Goal: Navigation & Orientation: Understand site structure

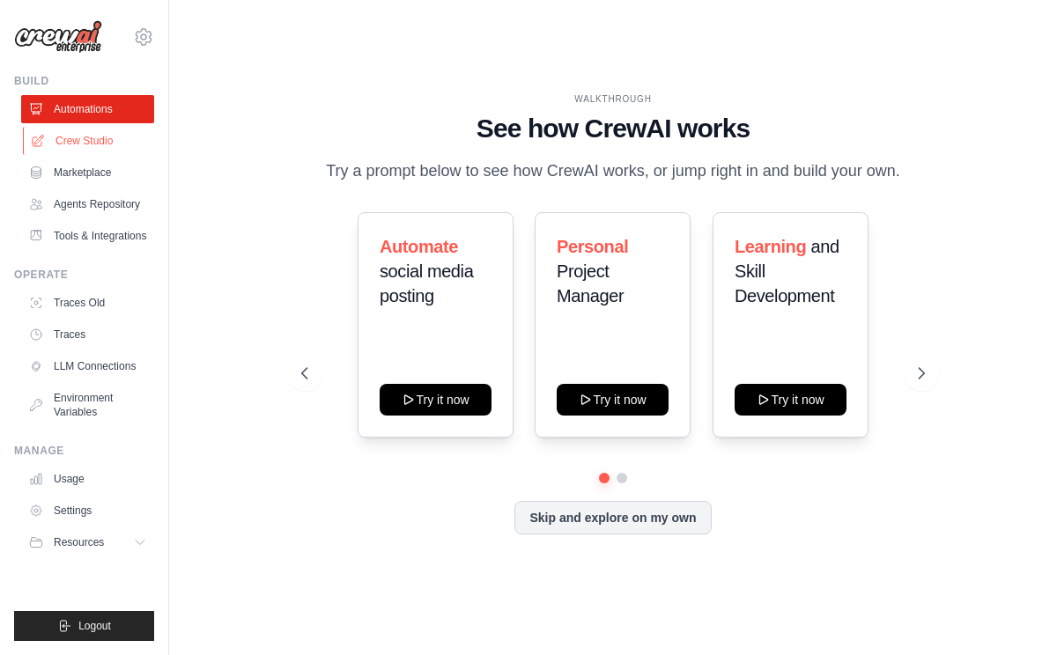
click at [116, 138] on link "Crew Studio" at bounding box center [89, 141] width 133 height 28
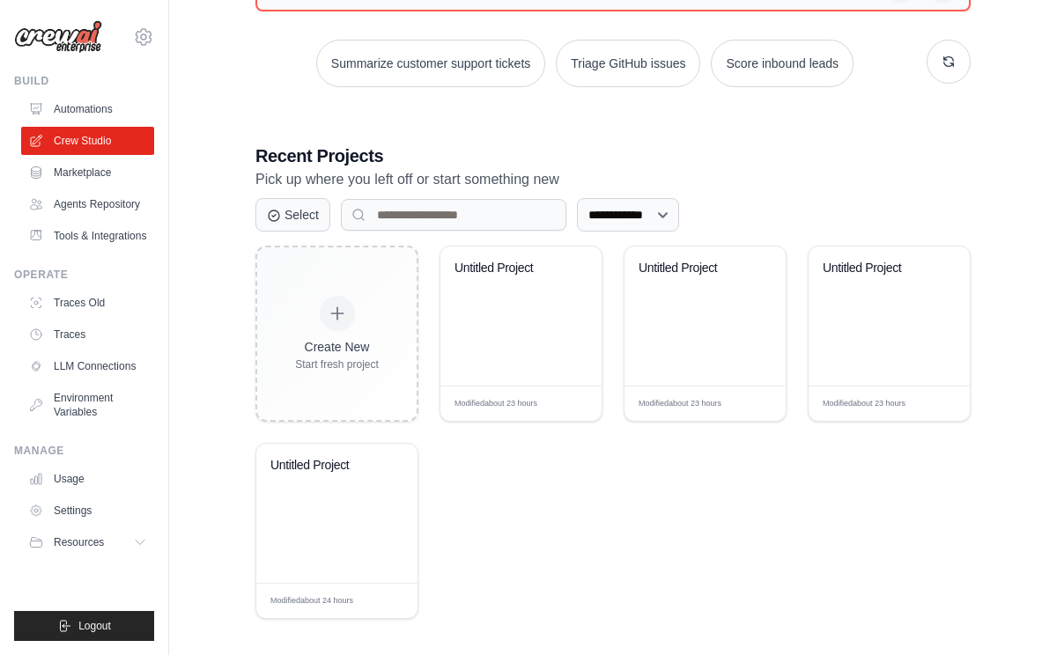
scroll to position [251, 0]
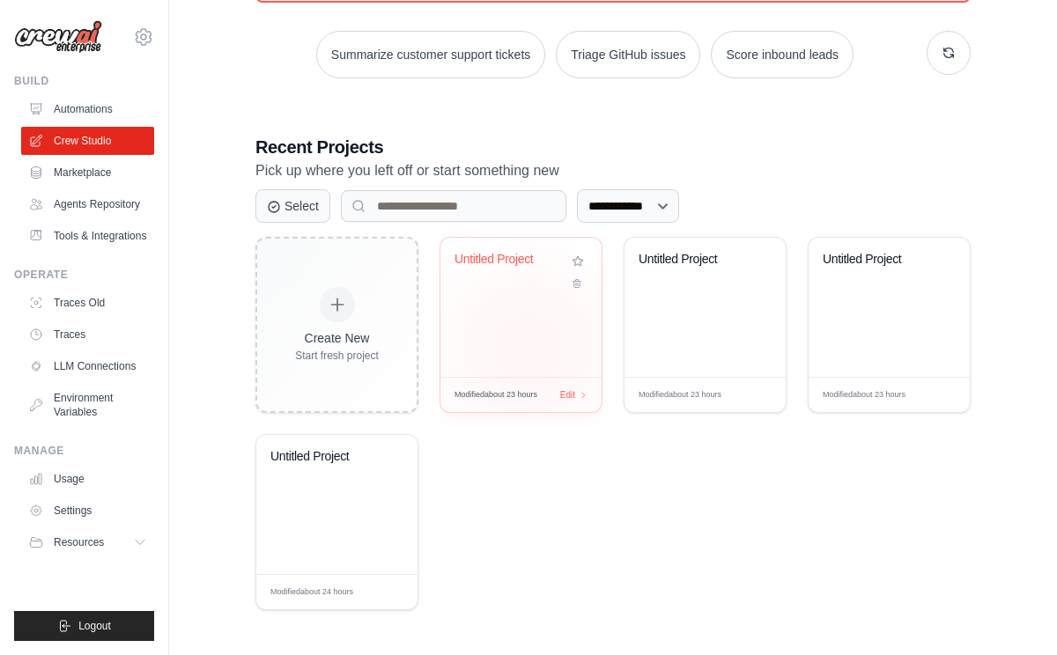
click at [528, 349] on div "Untitled Project" at bounding box center [520, 307] width 161 height 139
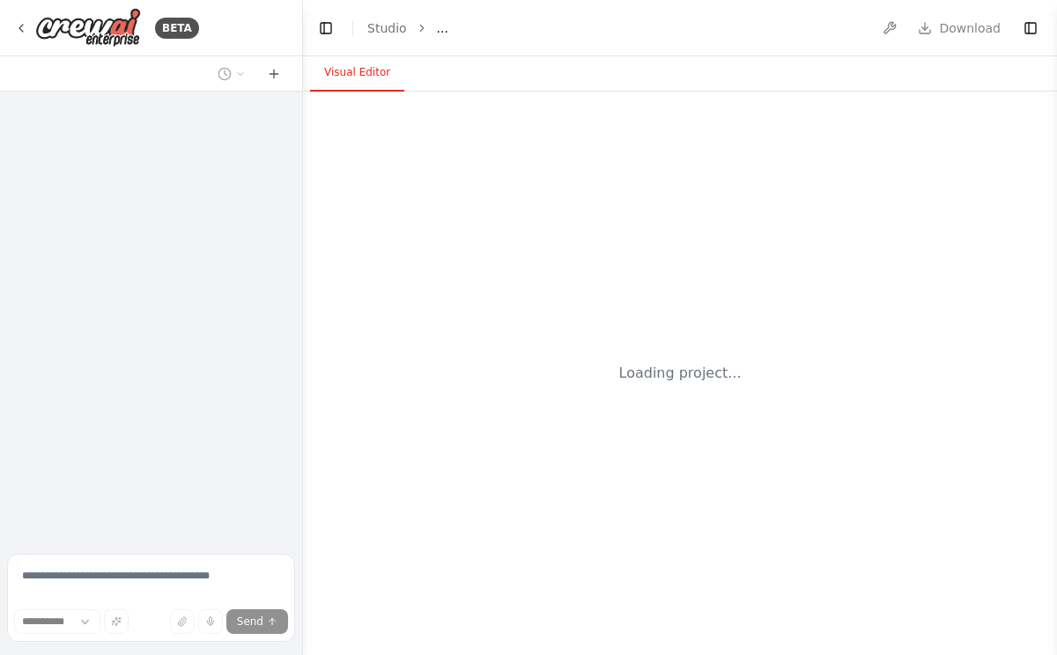
select select "****"
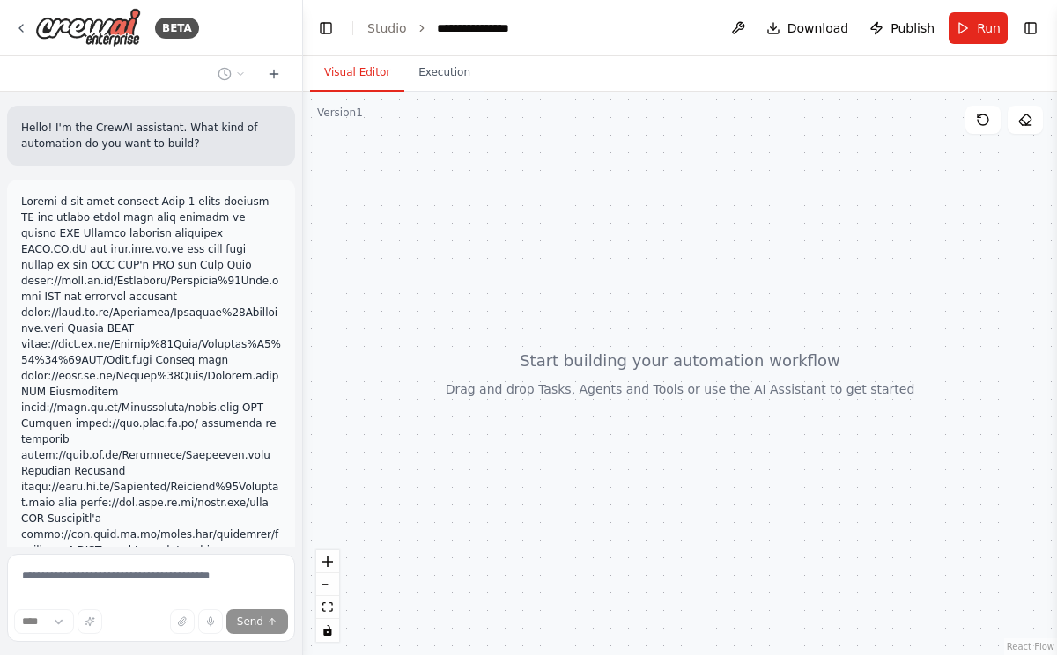
scroll to position [194, 0]
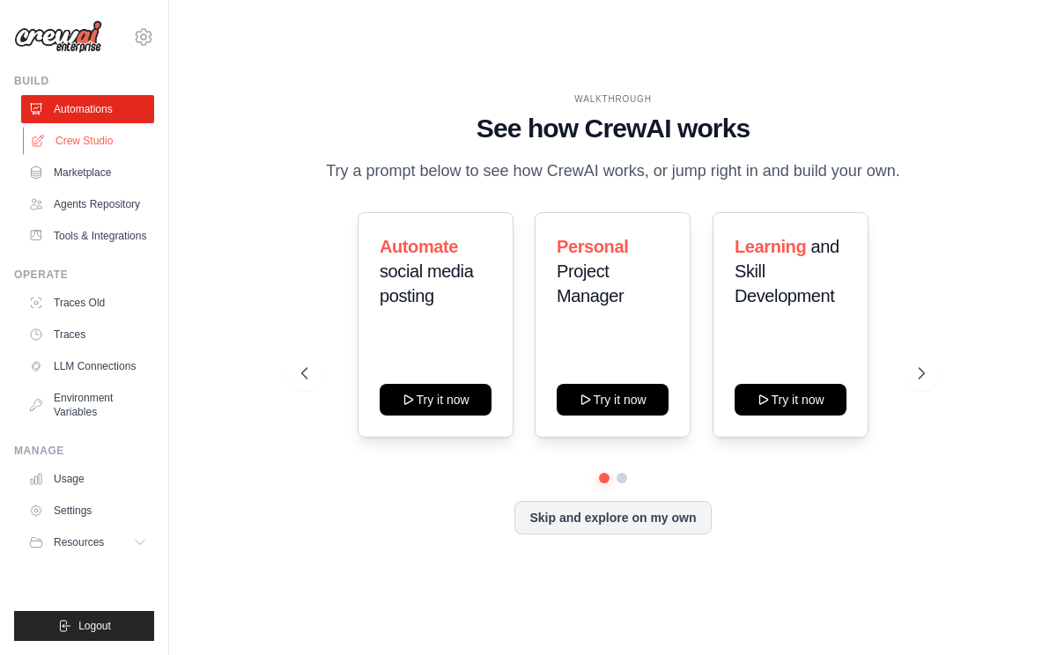
click at [107, 143] on link "Crew Studio" at bounding box center [89, 141] width 133 height 28
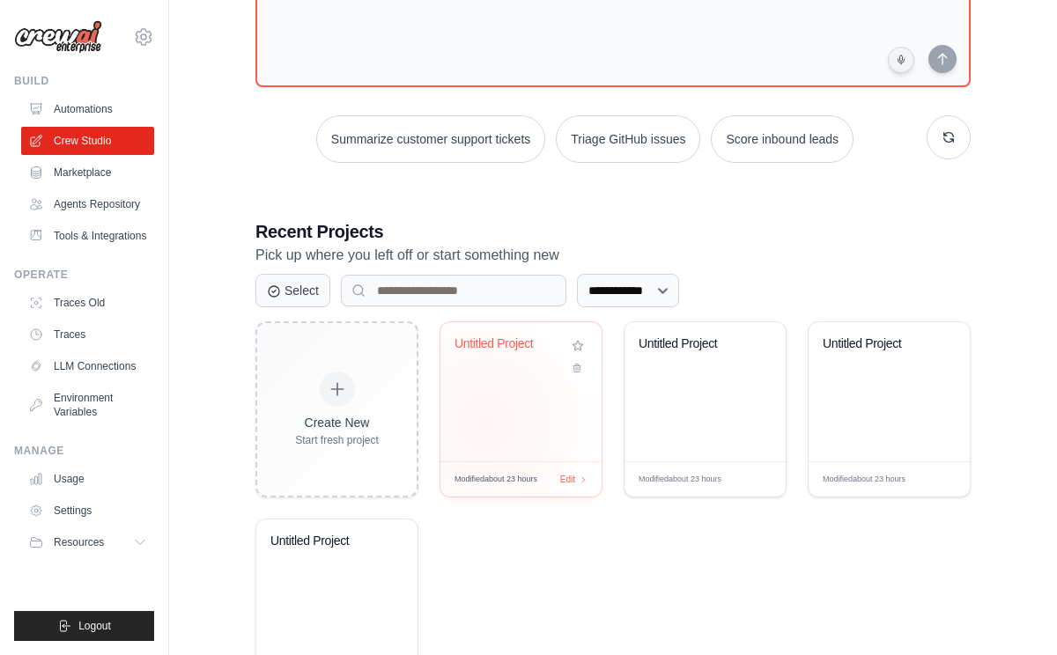
scroll to position [249, 0]
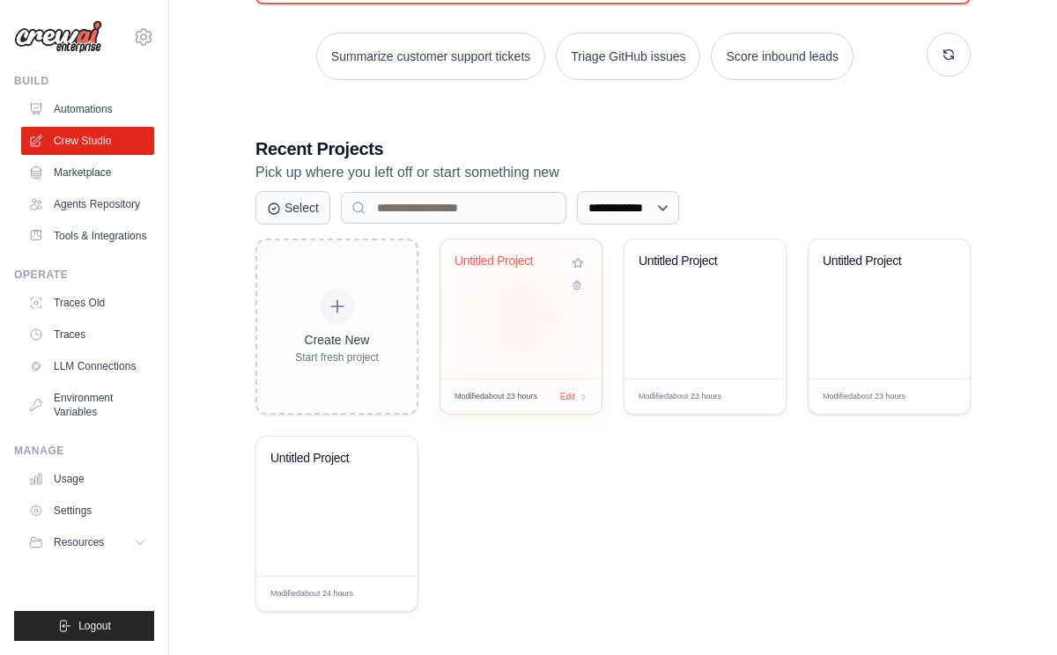
click at [522, 316] on div "Untitled Project" at bounding box center [520, 308] width 161 height 139
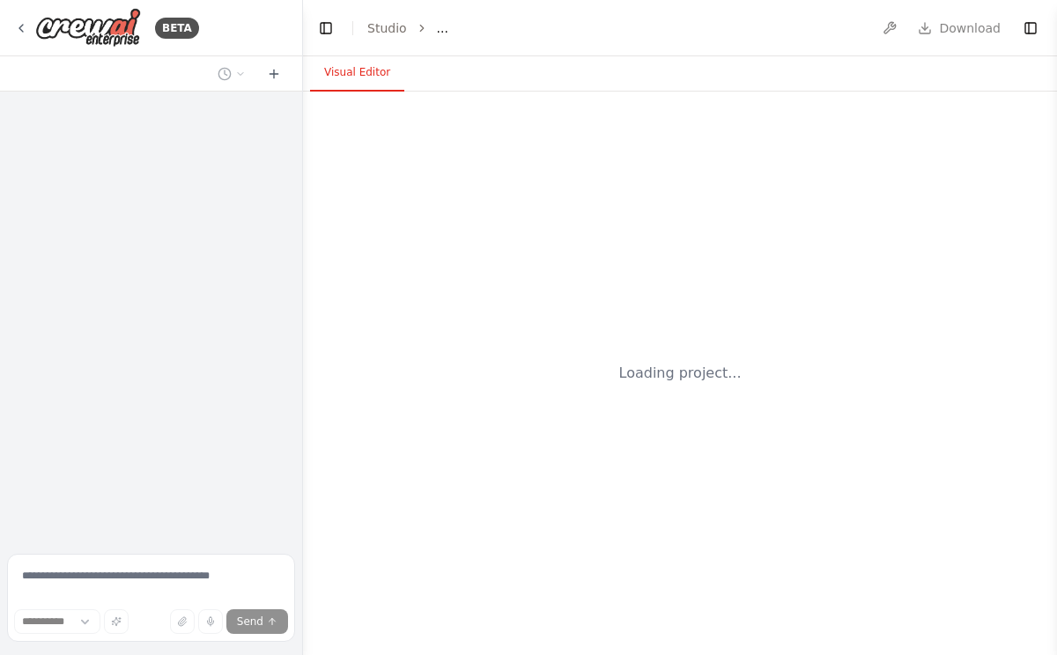
select select "****"
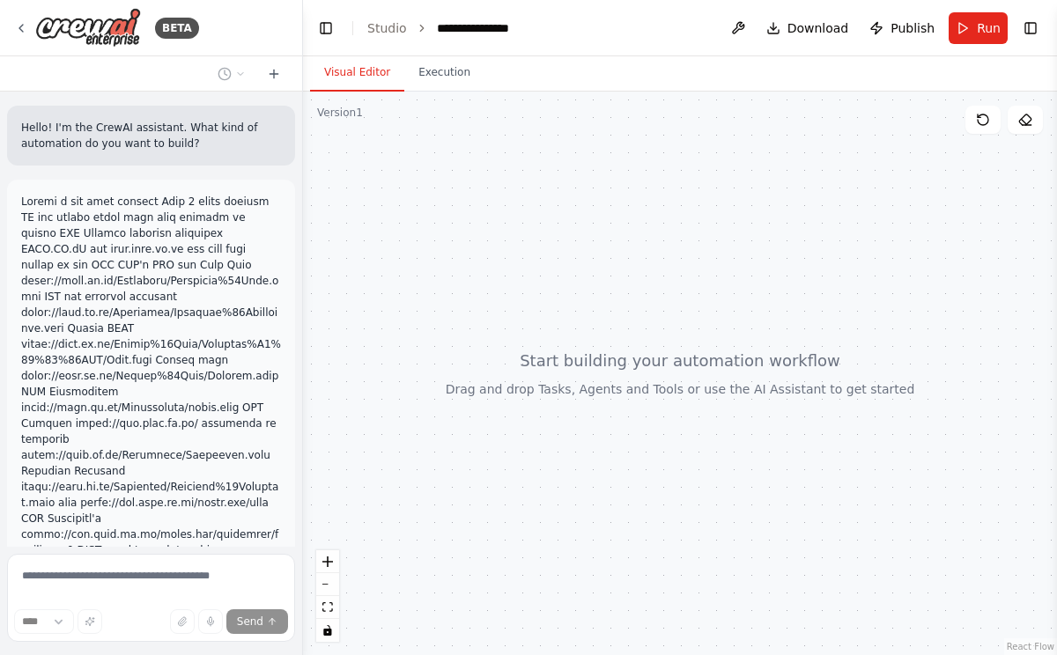
click at [381, 78] on button "Visual Editor" at bounding box center [357, 73] width 94 height 37
click at [458, 68] on button "Execution" at bounding box center [444, 73] width 80 height 37
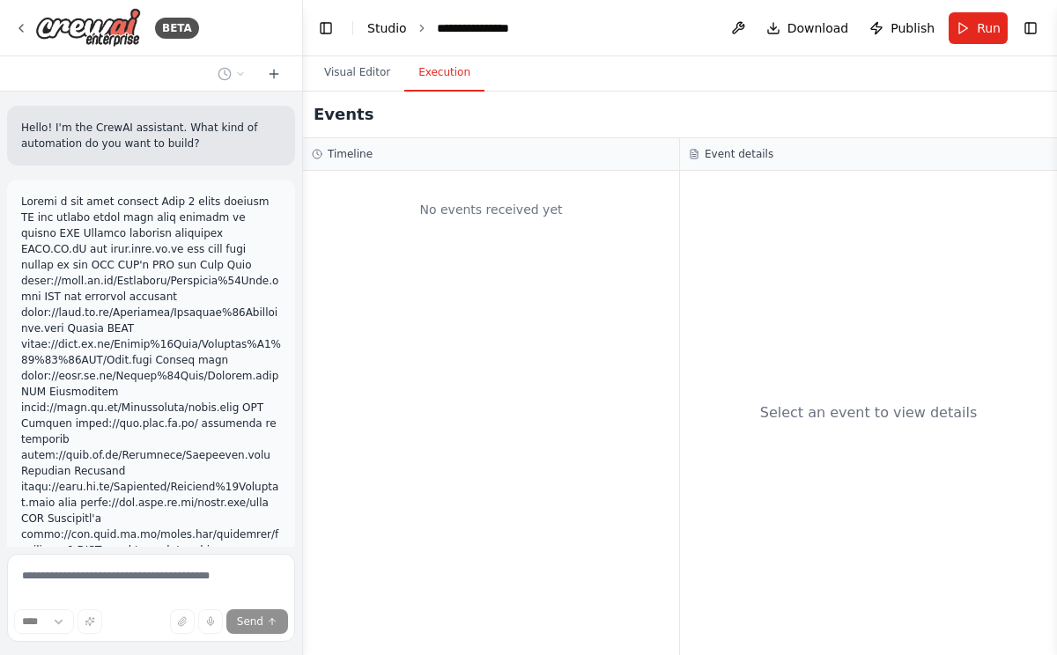
click at [394, 25] on link "Studio" at bounding box center [387, 28] width 40 height 14
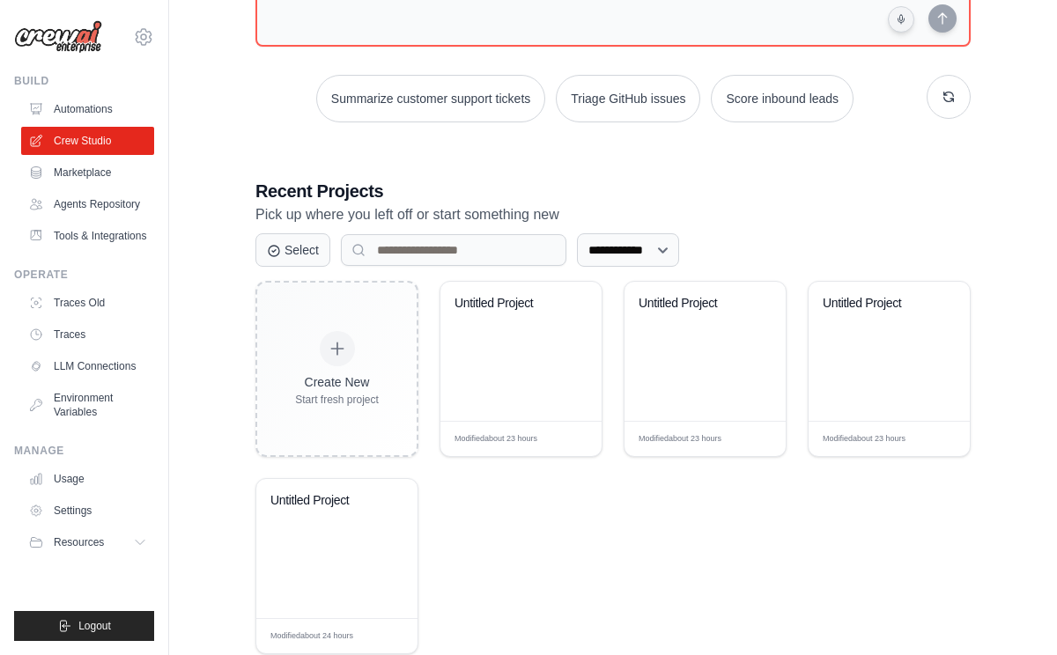
scroll to position [251, 0]
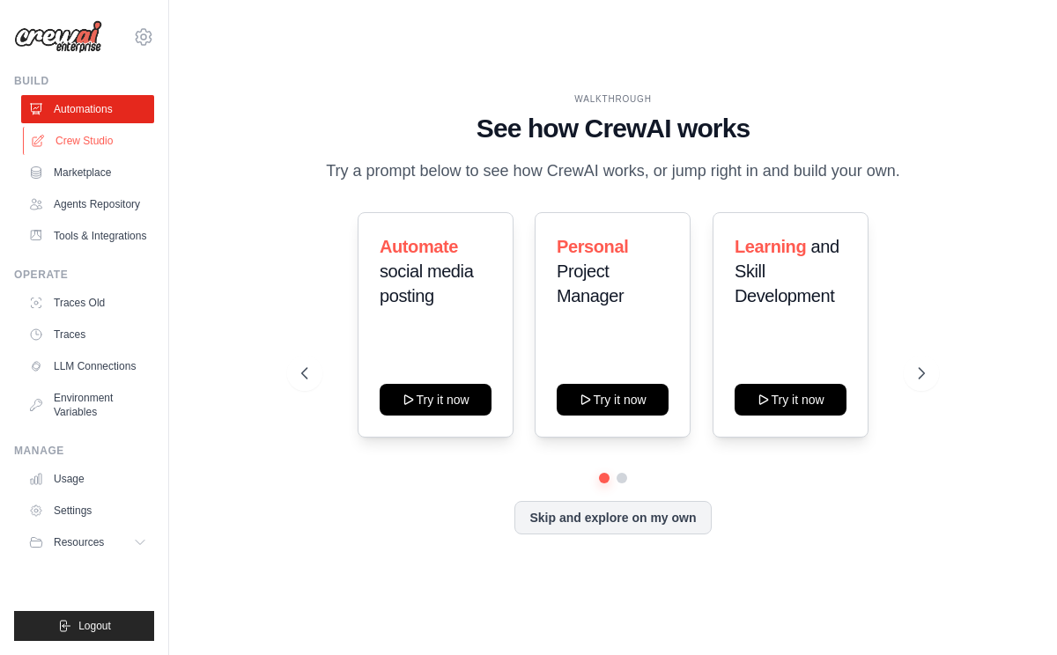
click at [109, 144] on link "Crew Studio" at bounding box center [89, 141] width 133 height 28
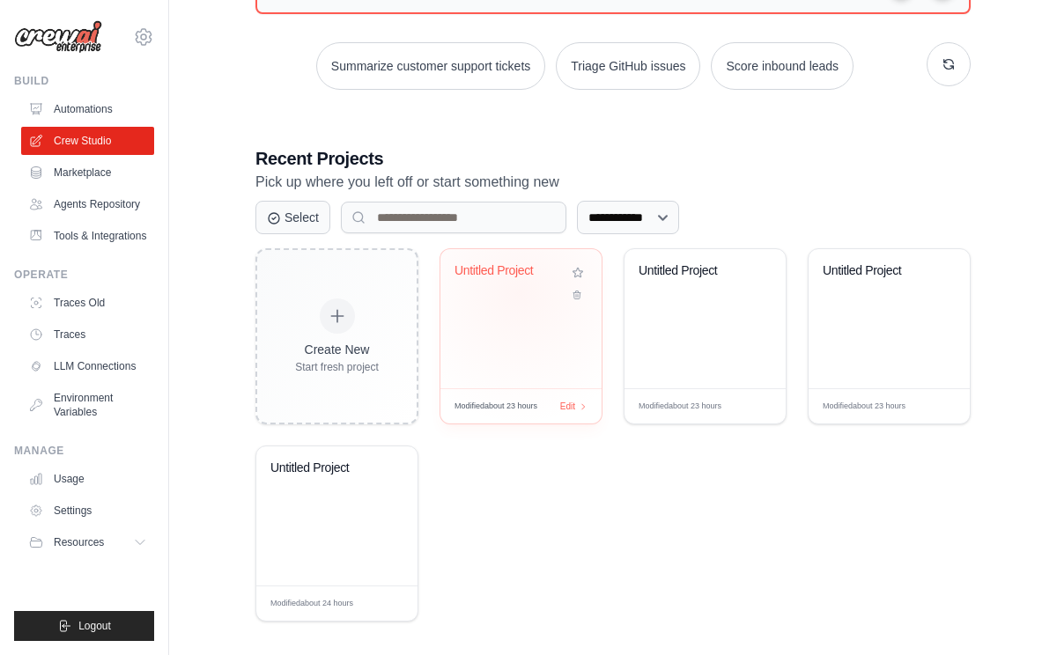
scroll to position [251, 0]
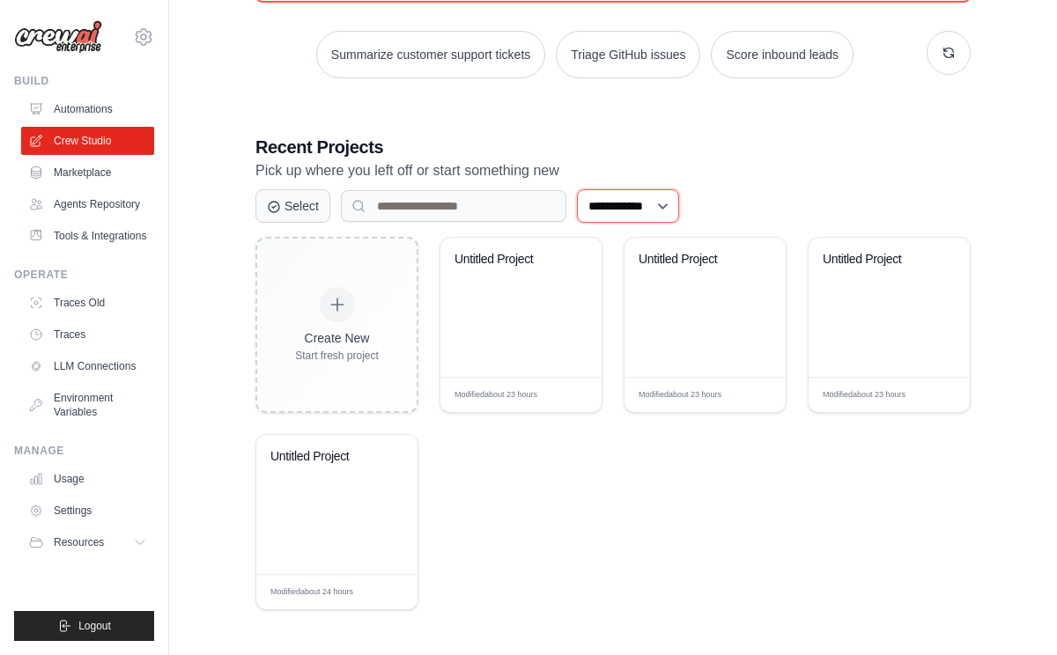
click at [613, 197] on select "**********" at bounding box center [628, 205] width 102 height 33
click at [577, 189] on select "**********" at bounding box center [628, 205] width 102 height 33
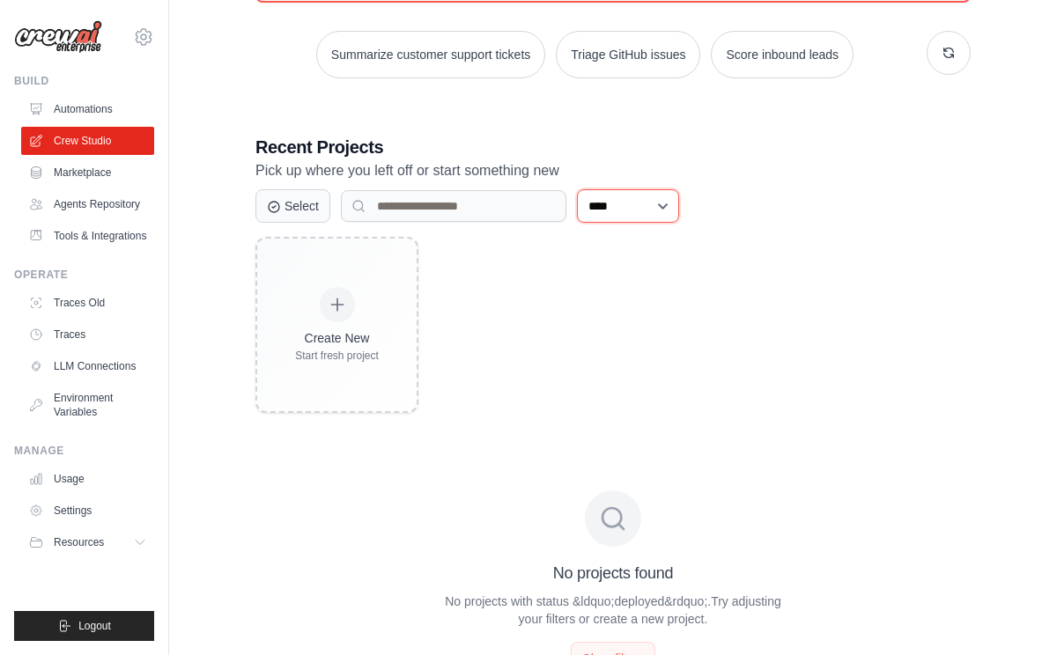
click at [628, 200] on select "**********" at bounding box center [628, 205] width 102 height 33
select select "*********"
click at [577, 189] on select "**********" at bounding box center [628, 205] width 102 height 33
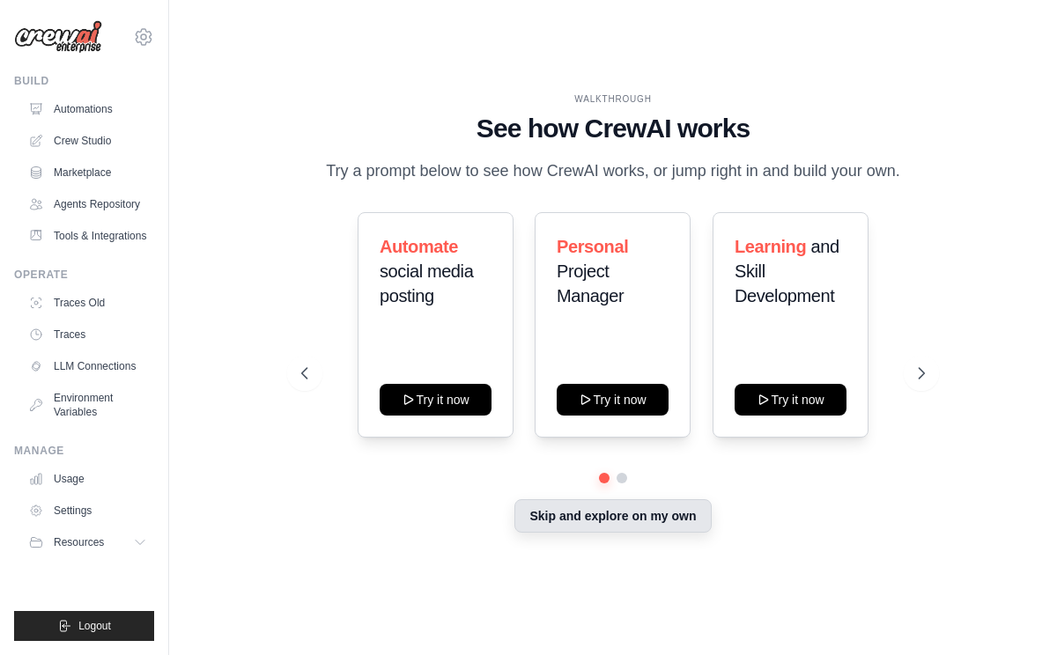
click at [613, 528] on button "Skip and explore on my own" at bounding box center [612, 515] width 196 height 33
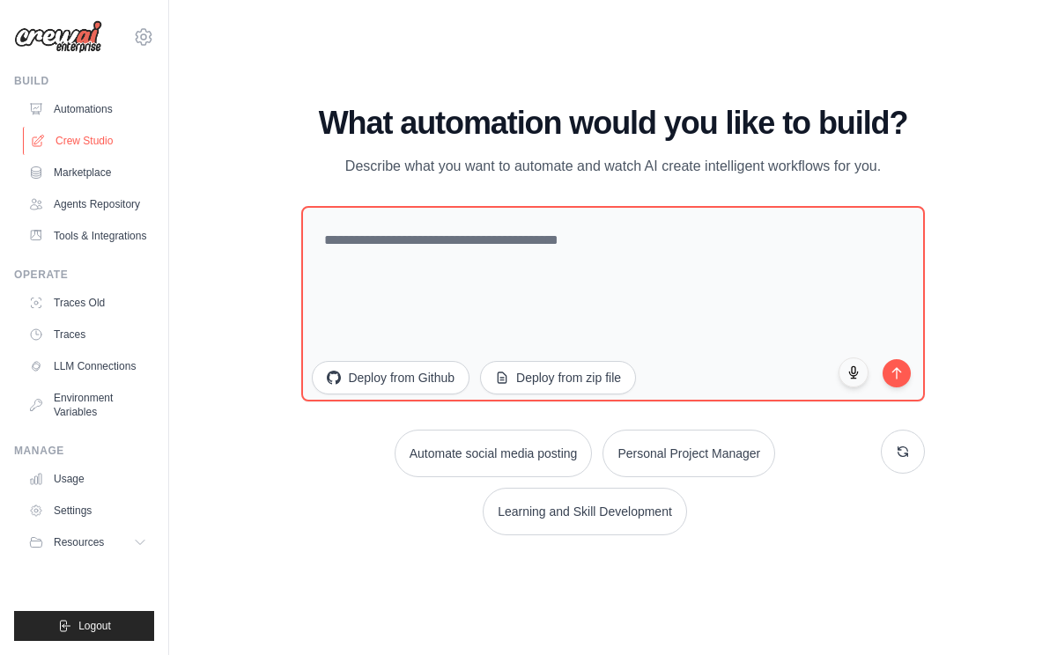
click at [92, 136] on link "Crew Studio" at bounding box center [89, 141] width 133 height 28
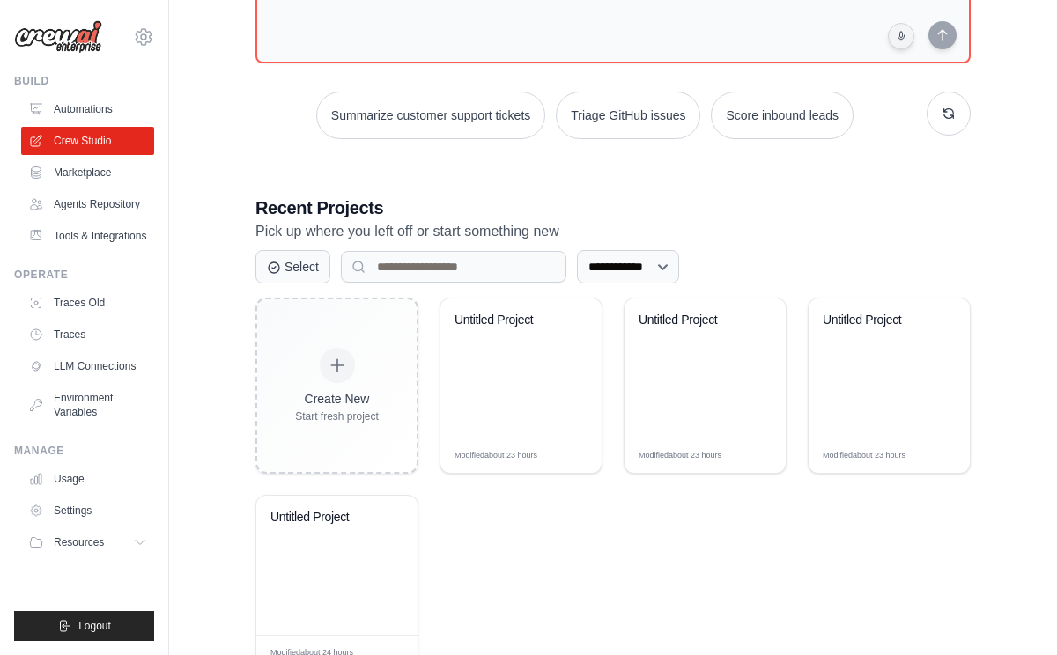
scroll to position [251, 0]
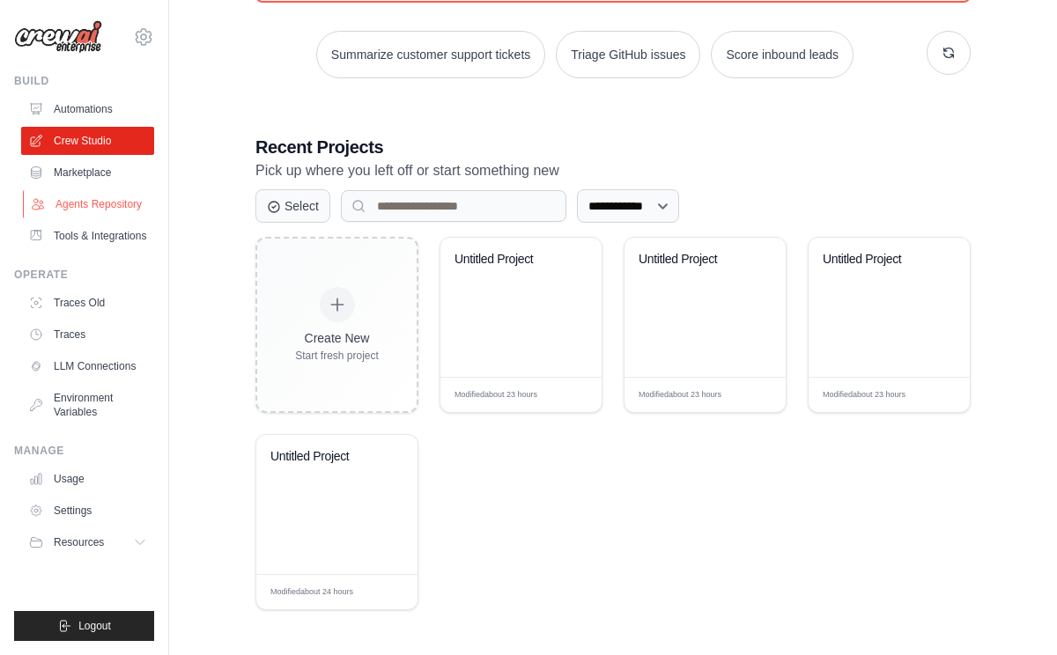
click at [107, 203] on link "Agents Repository" at bounding box center [89, 204] width 133 height 28
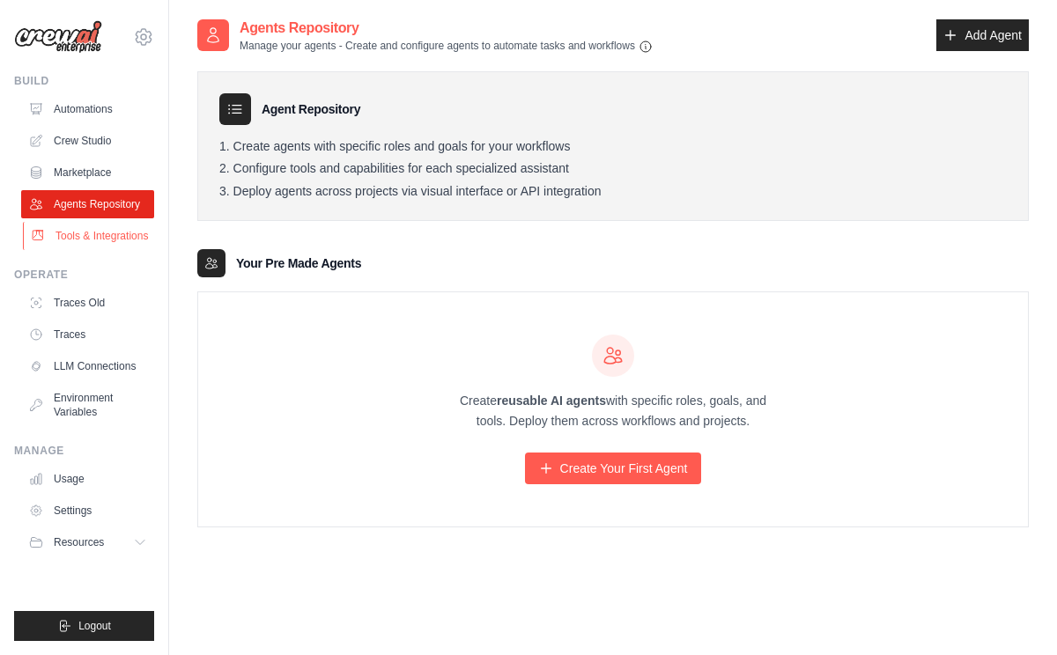
click at [107, 228] on link "Tools & Integrations" at bounding box center [89, 236] width 133 height 28
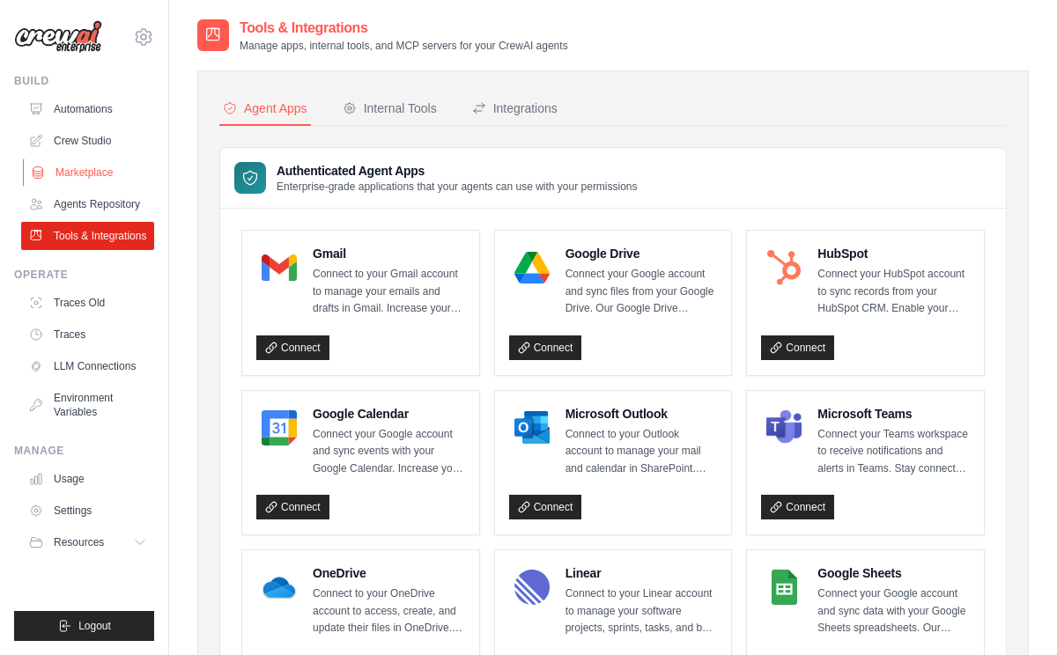
click at [104, 173] on link "Marketplace" at bounding box center [89, 172] width 133 height 28
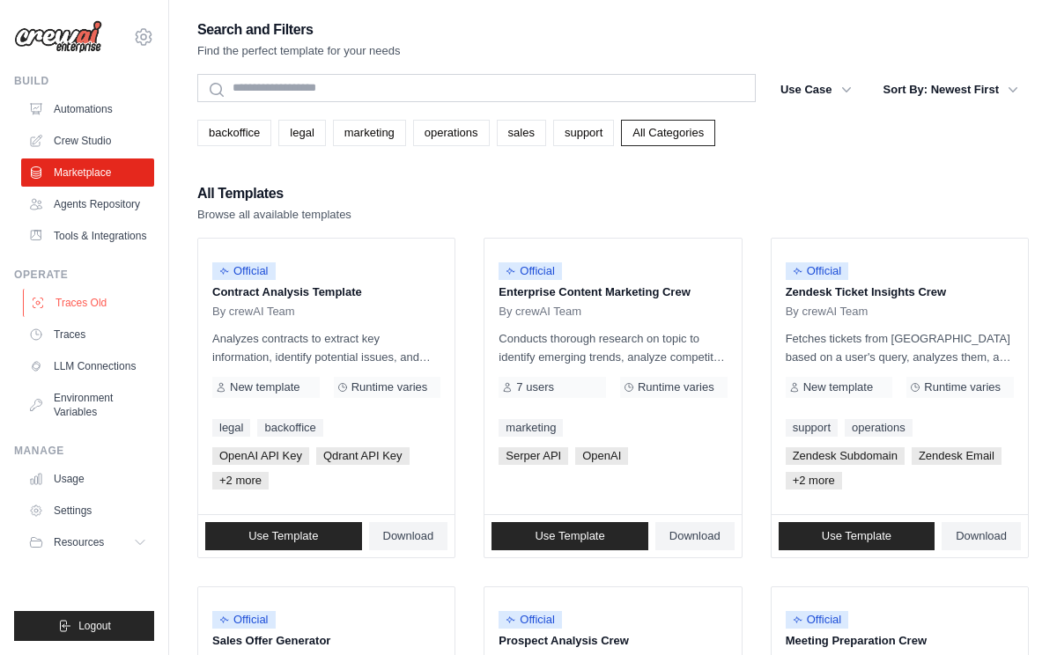
click at [101, 295] on link "Traces Old" at bounding box center [89, 303] width 133 height 28
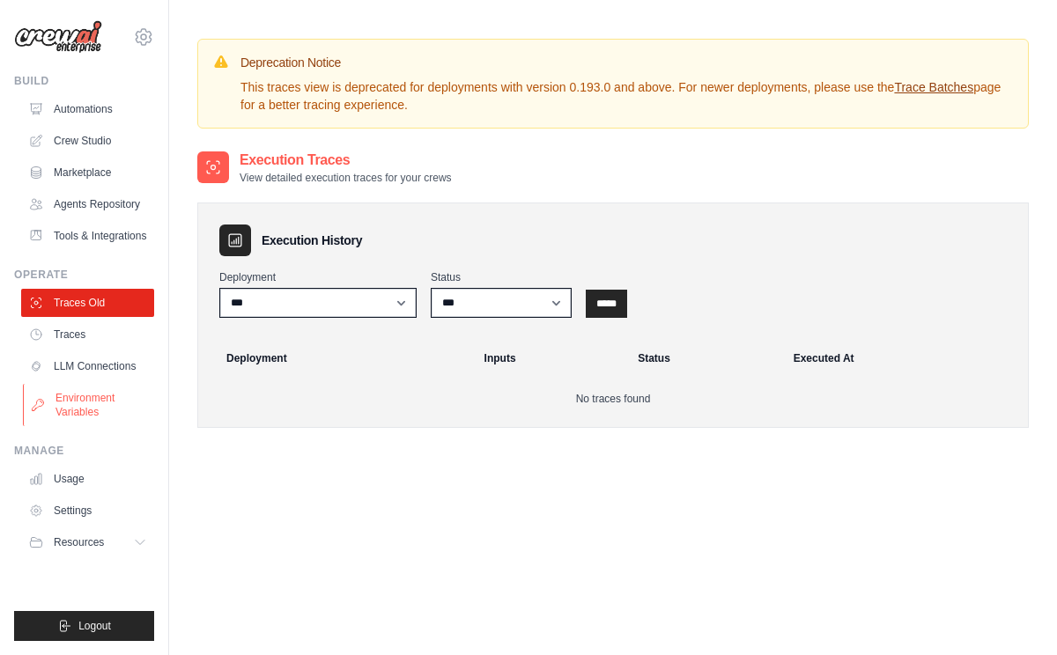
click at [103, 400] on link "Environment Variables" at bounding box center [89, 405] width 133 height 42
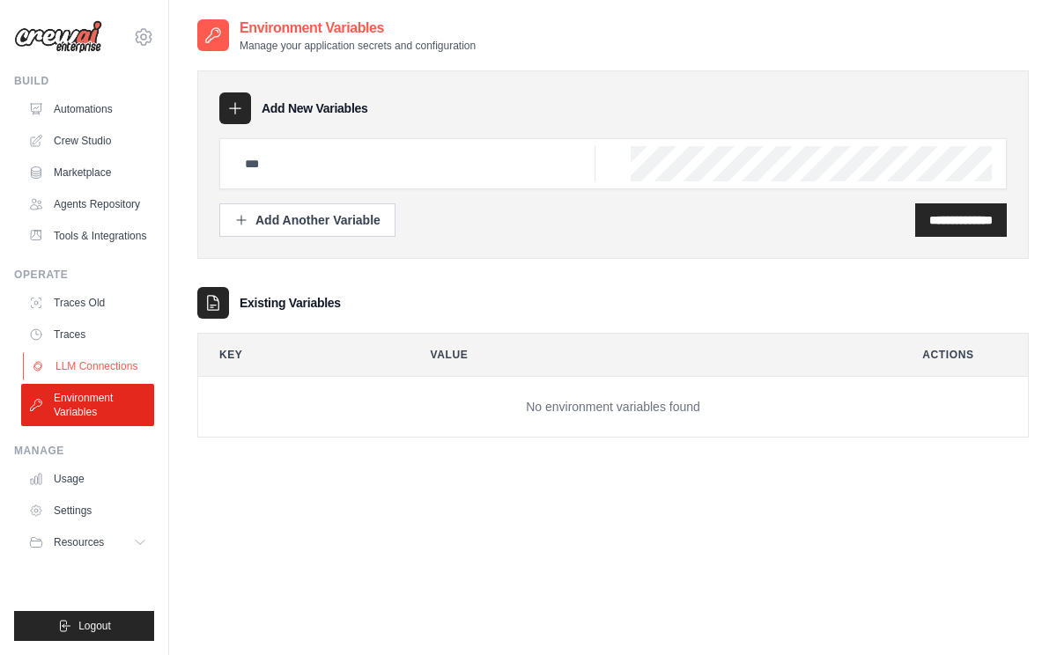
click at [112, 370] on link "LLM Connections" at bounding box center [89, 366] width 133 height 28
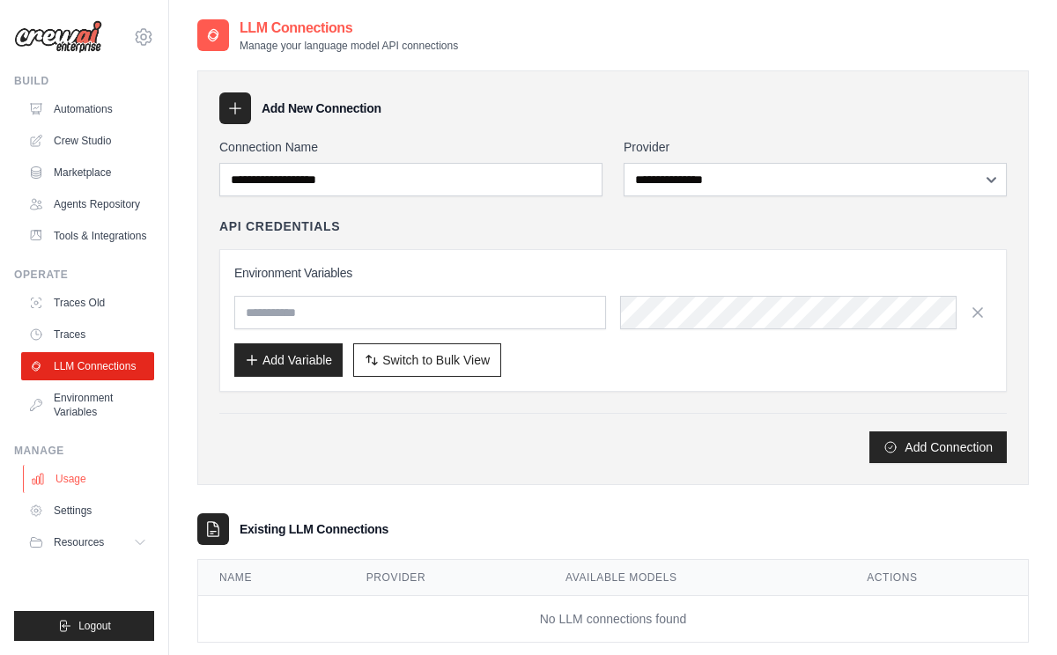
click at [99, 477] on link "Usage" at bounding box center [89, 479] width 133 height 28
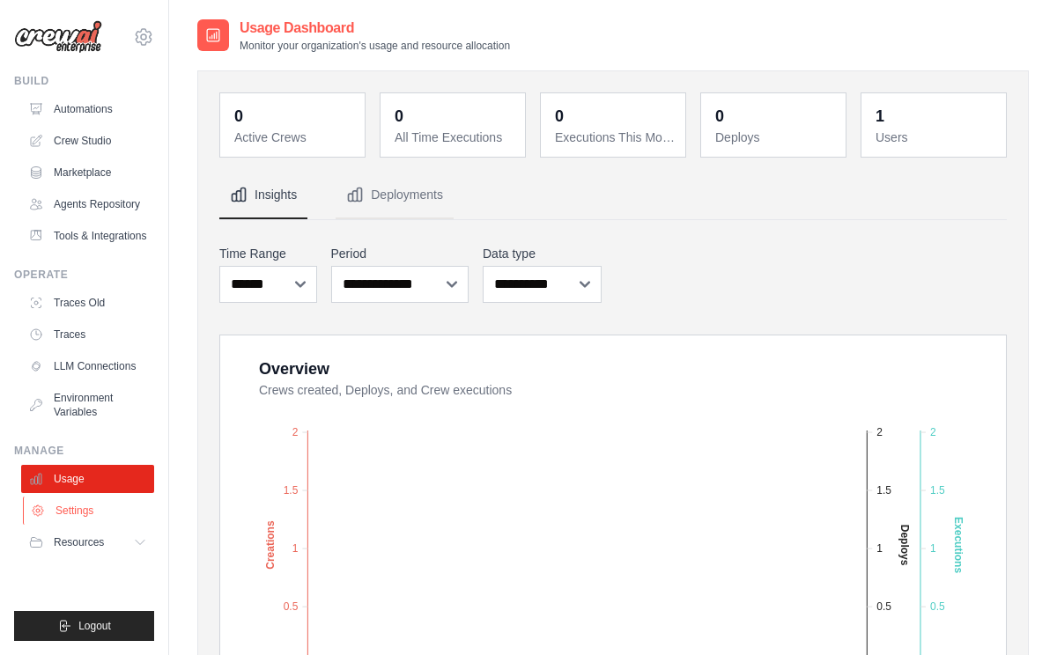
click at [98, 509] on link "Settings" at bounding box center [89, 511] width 133 height 28
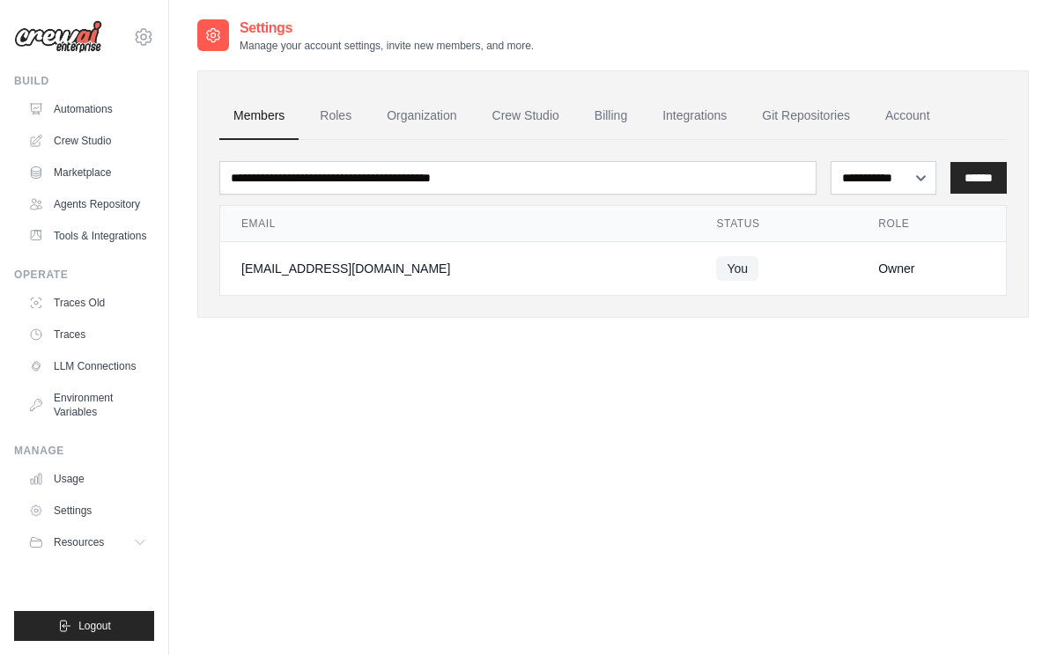
click at [266, 117] on link "Members" at bounding box center [258, 116] width 79 height 48
click at [93, 137] on link "Crew Studio" at bounding box center [89, 141] width 133 height 28
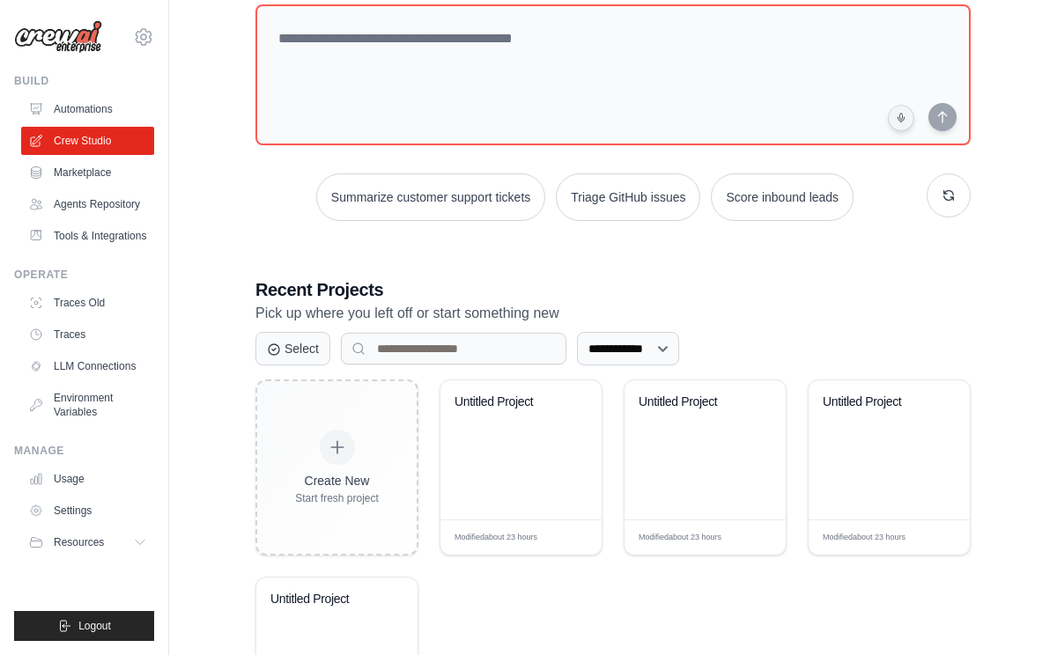
scroll to position [251, 0]
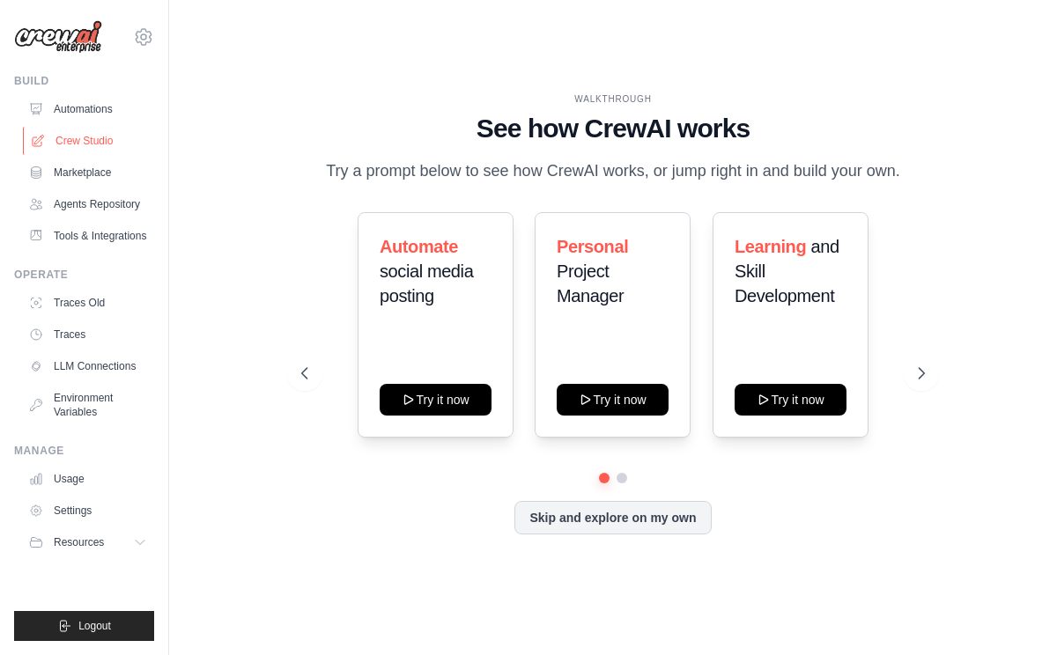
click at [99, 140] on link "Crew Studio" at bounding box center [89, 141] width 133 height 28
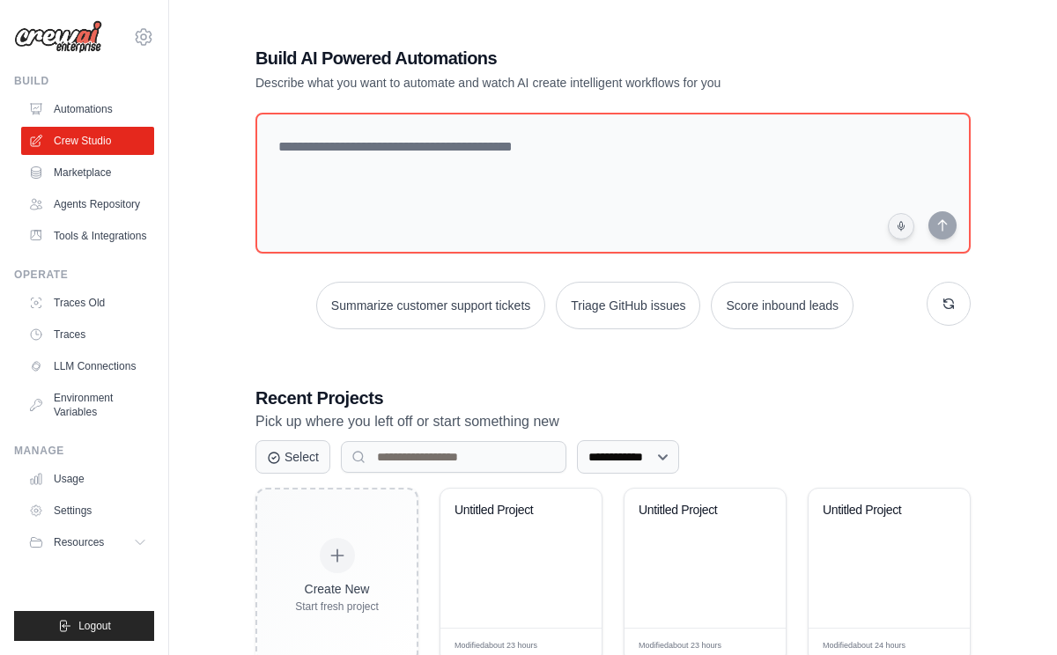
scroll to position [251, 0]
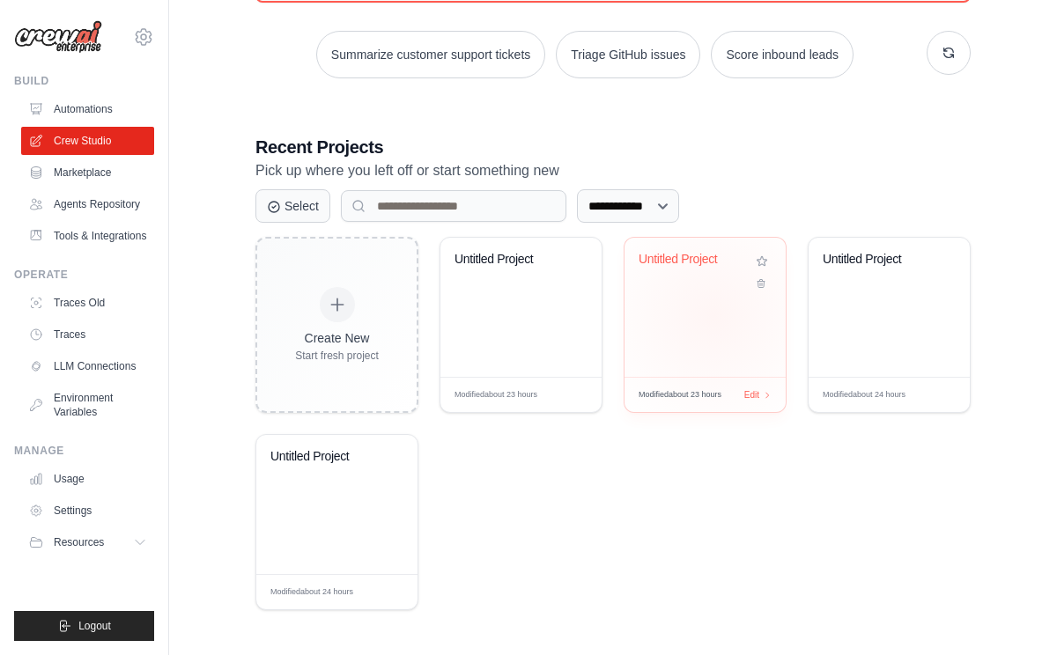
click at [713, 315] on div "Untitled Project" at bounding box center [704, 307] width 161 height 139
click at [277, 211] on icon at bounding box center [274, 206] width 14 height 14
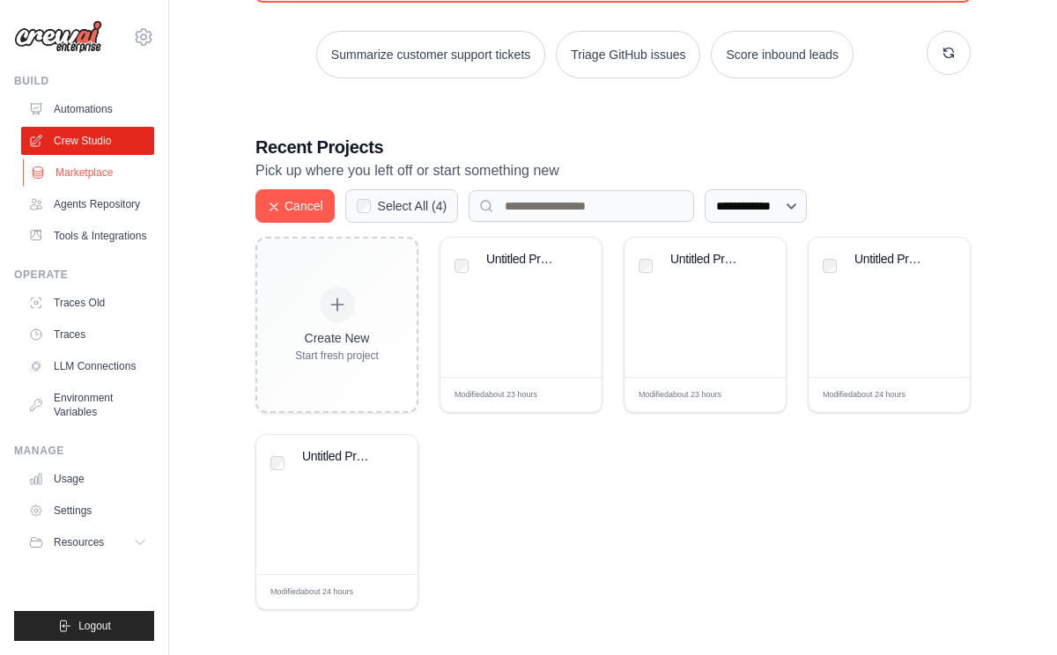
click at [102, 174] on link "Marketplace" at bounding box center [89, 172] width 133 height 28
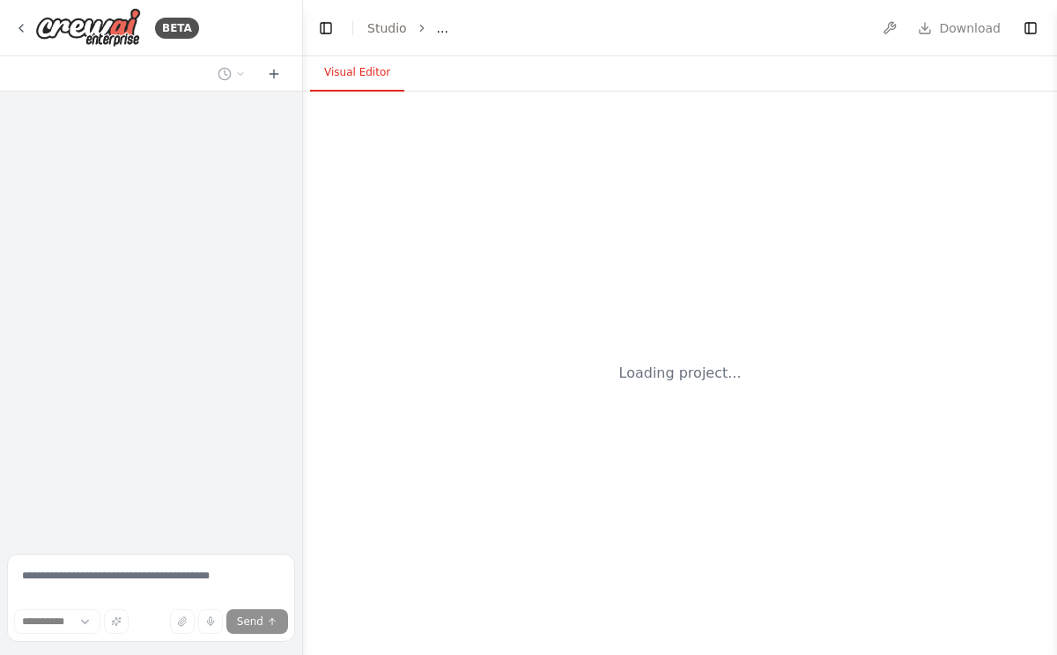
select select "****"
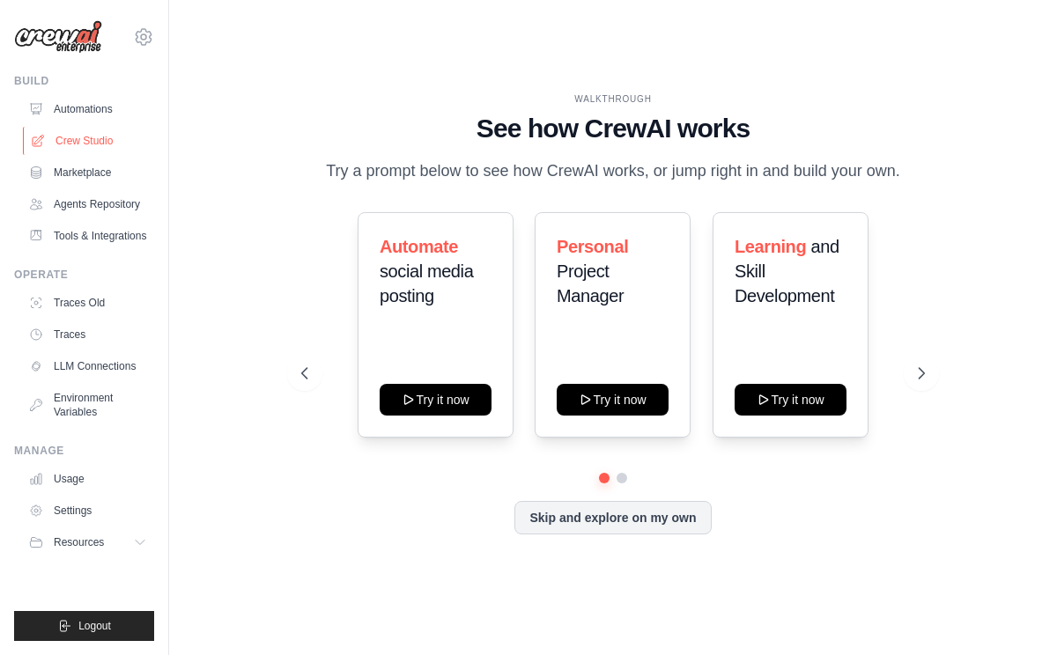
click at [97, 144] on link "Crew Studio" at bounding box center [89, 141] width 133 height 28
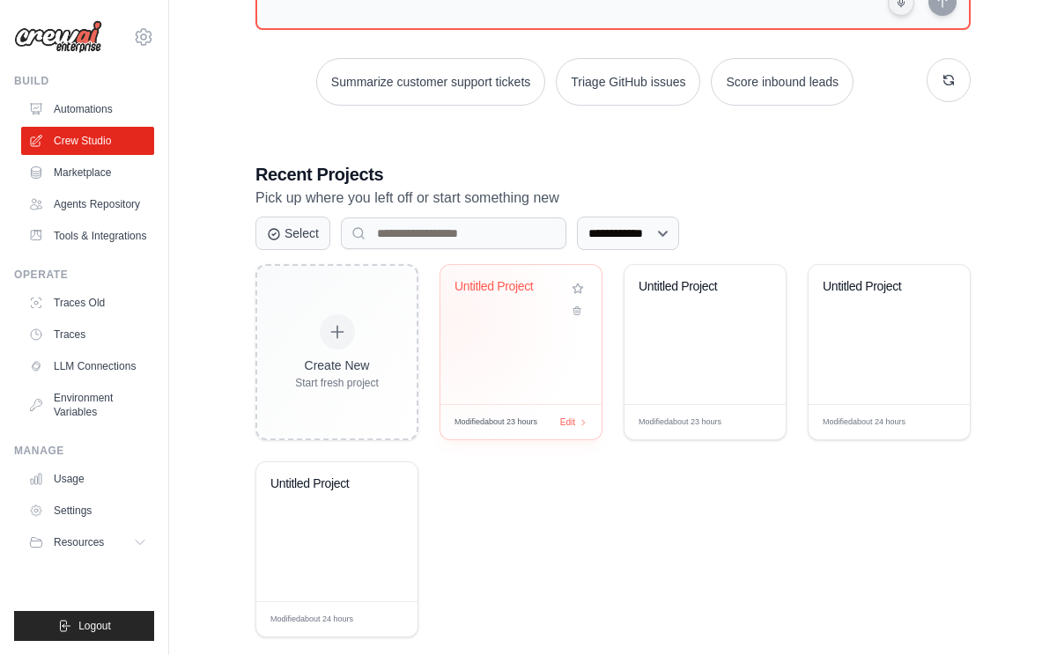
scroll to position [251, 0]
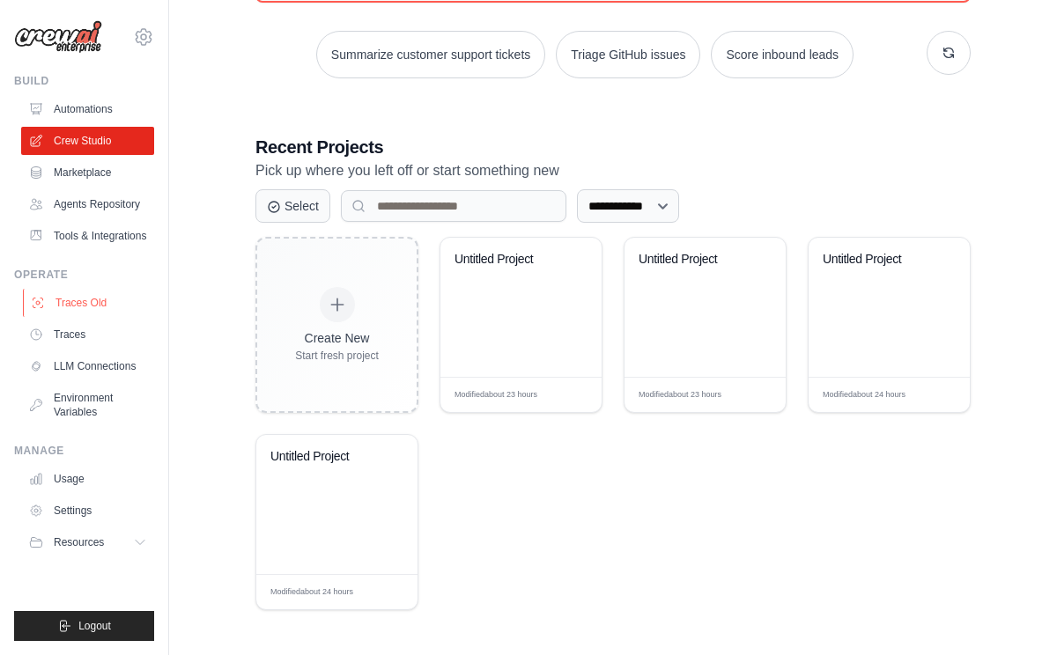
click at [111, 304] on link "Traces Old" at bounding box center [89, 303] width 133 height 28
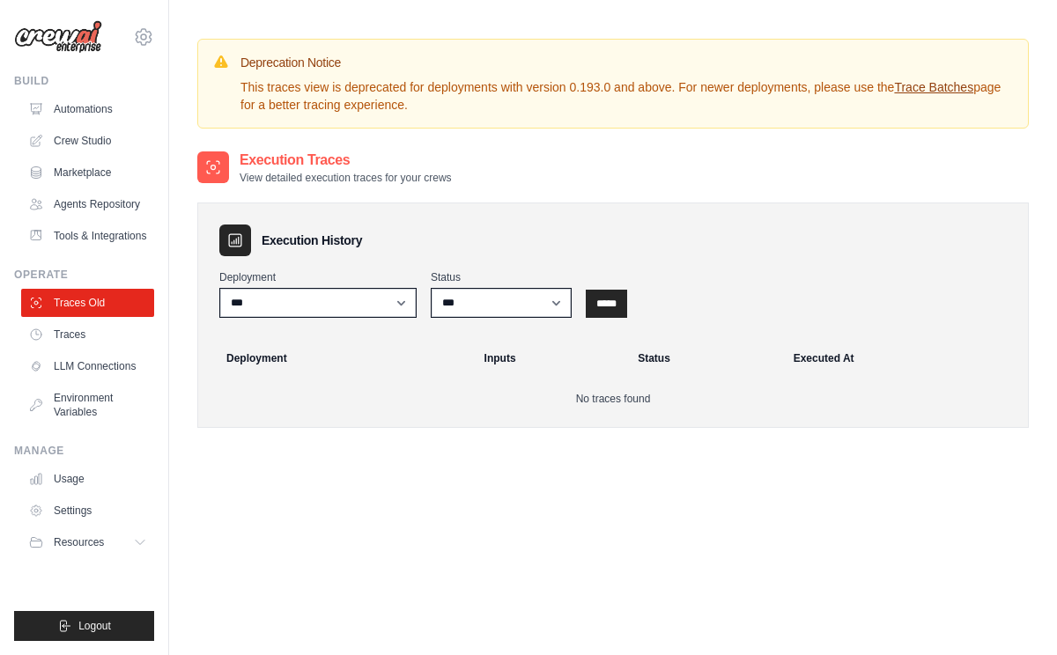
click at [85, 349] on ul "Traces Old Traces LLM Connections Environment Variables" at bounding box center [87, 357] width 133 height 137
click at [86, 379] on link "LLM Connections" at bounding box center [89, 366] width 133 height 28
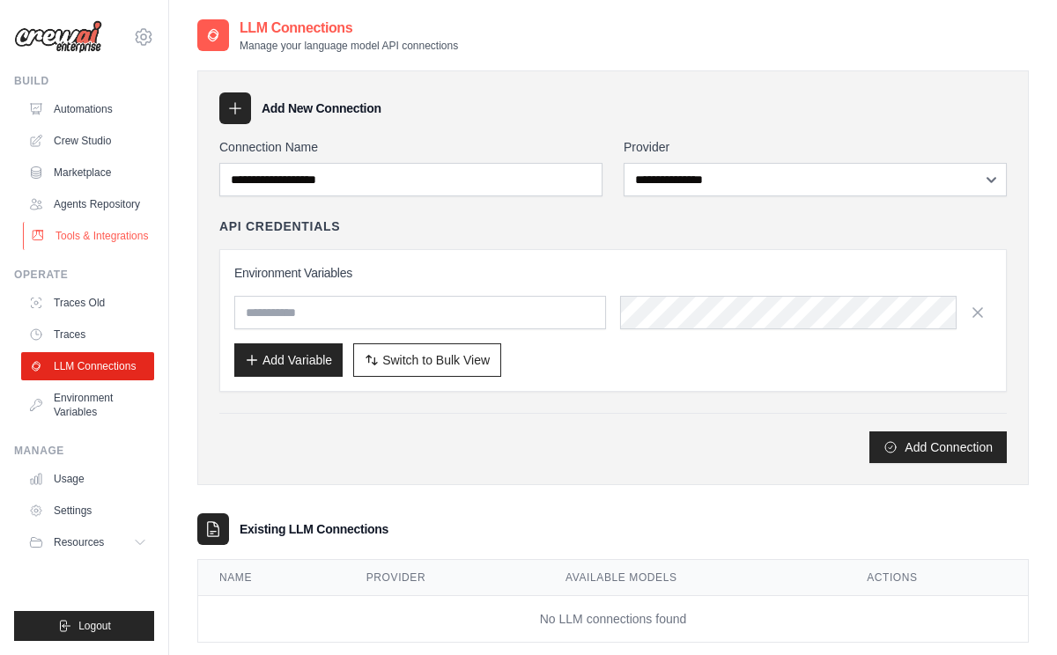
click at [85, 237] on link "Tools & Integrations" at bounding box center [89, 236] width 133 height 28
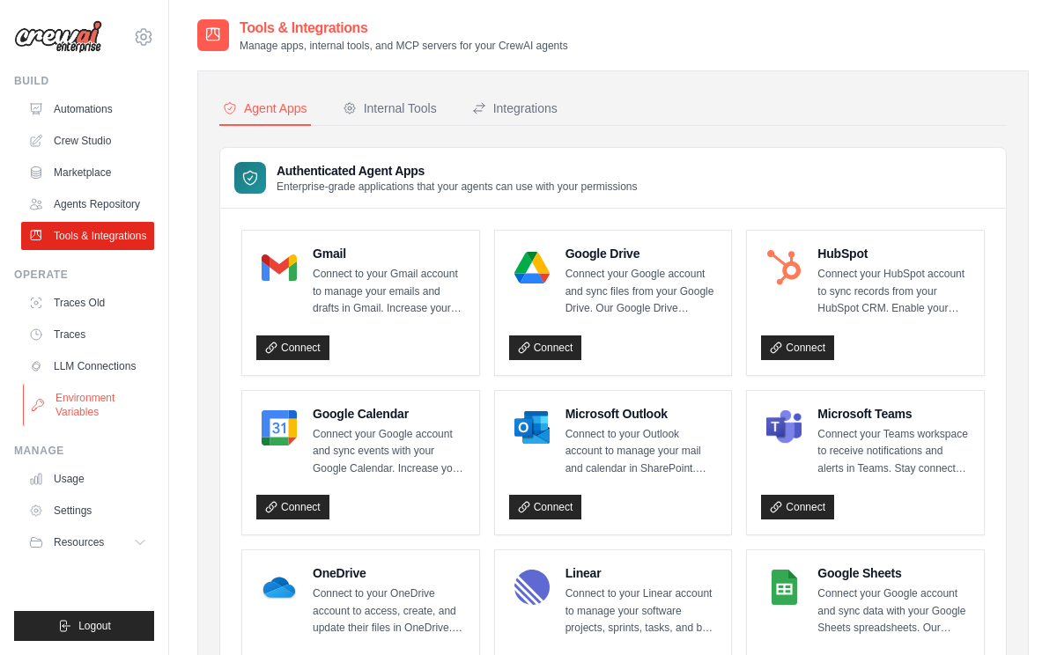
click at [78, 396] on link "Environment Variables" at bounding box center [89, 405] width 133 height 42
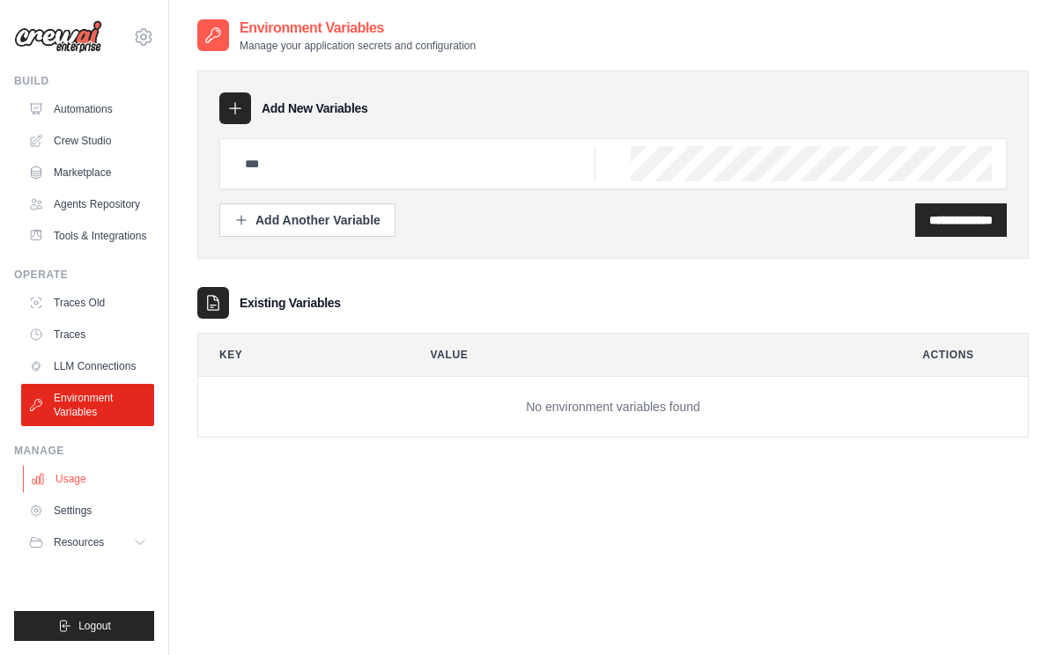
click at [81, 468] on link "Usage" at bounding box center [89, 479] width 133 height 28
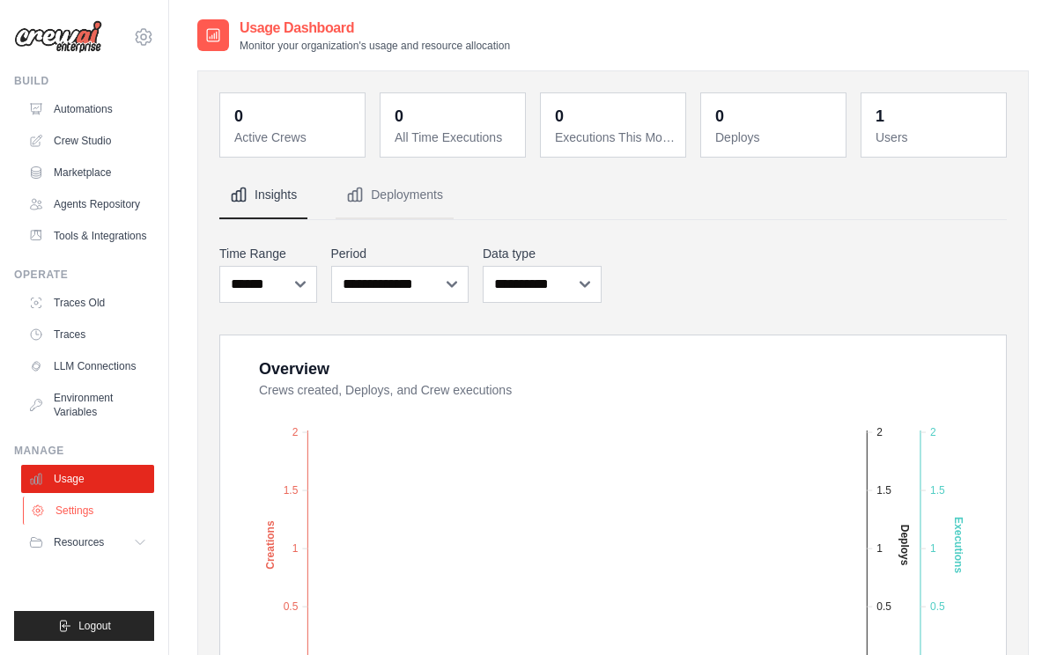
click at [80, 519] on link "Settings" at bounding box center [89, 511] width 133 height 28
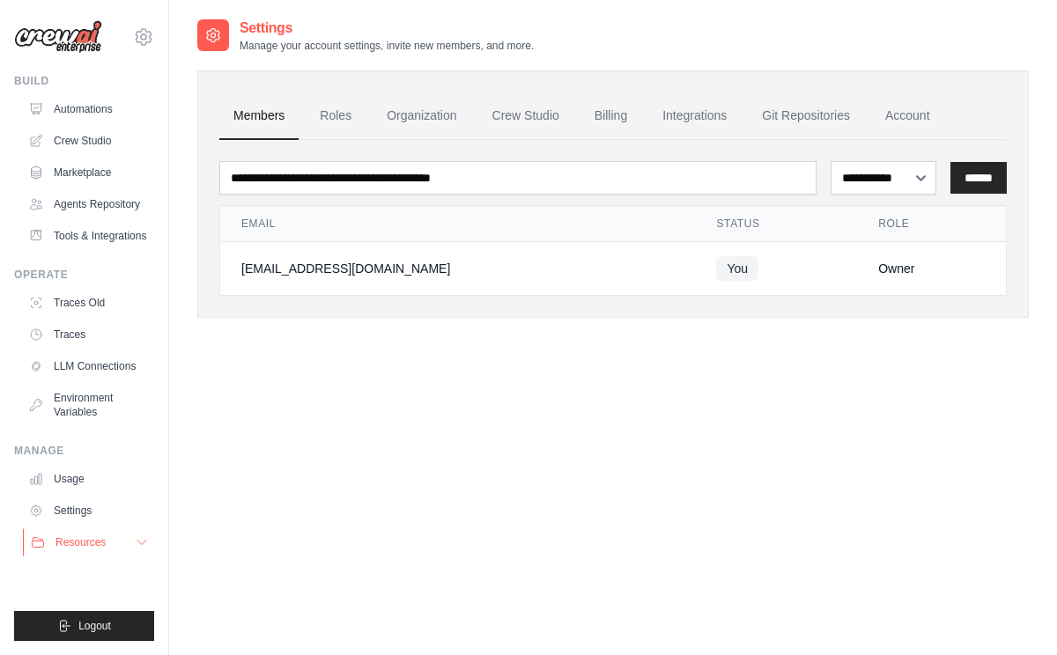
click at [78, 549] on button "Resources" at bounding box center [89, 542] width 133 height 28
click at [81, 567] on span "Documentation" at bounding box center [98, 572] width 71 height 14
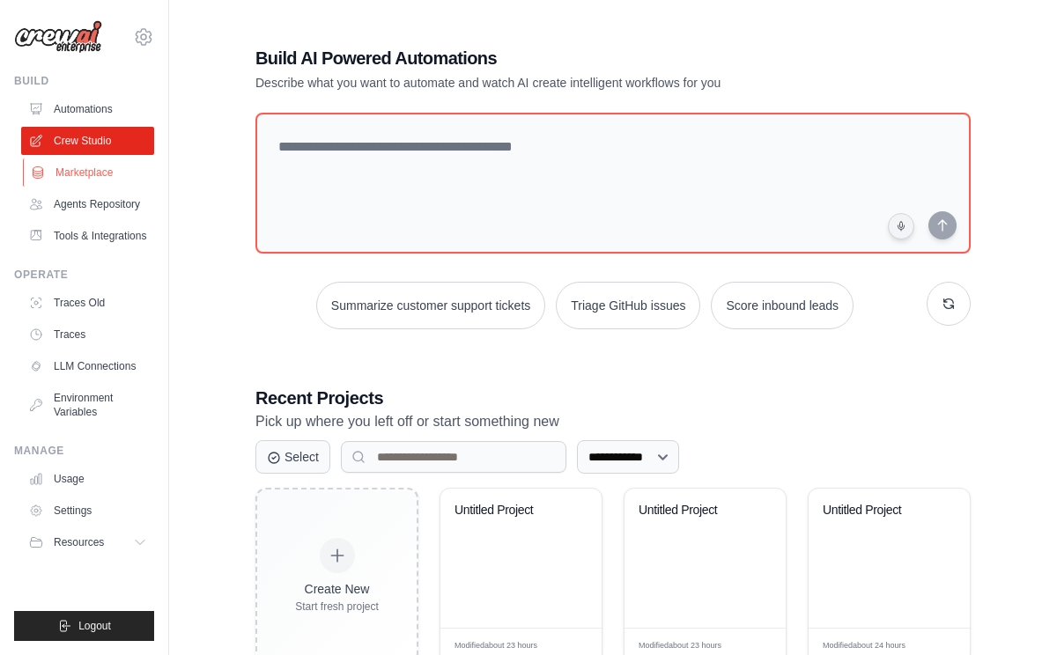
click at [82, 163] on link "Marketplace" at bounding box center [89, 172] width 133 height 28
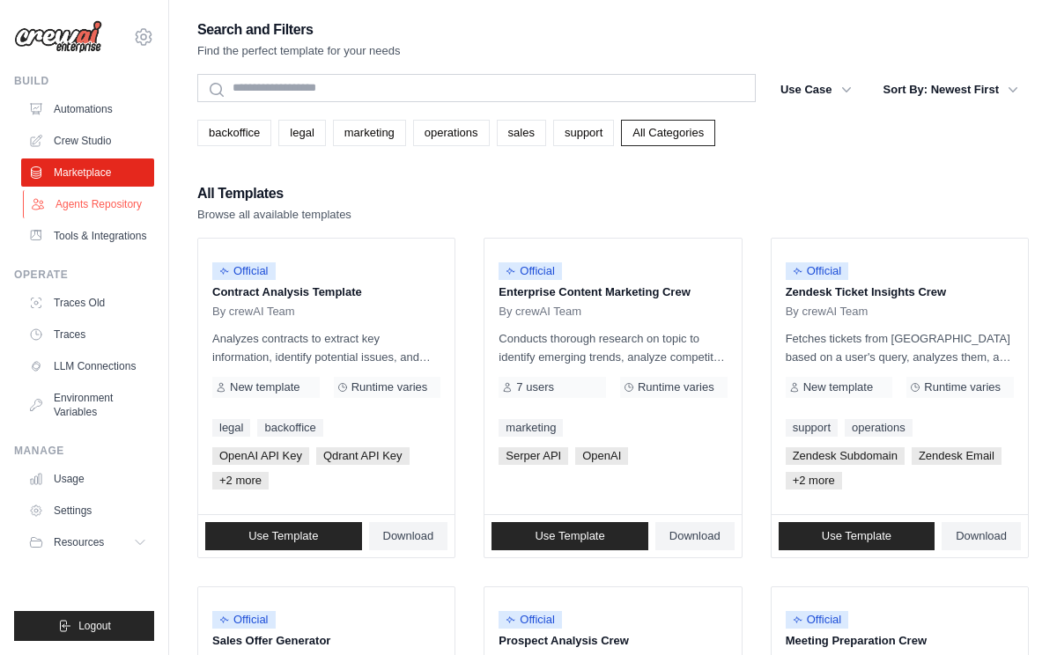
click at [85, 203] on link "Agents Repository" at bounding box center [89, 204] width 133 height 28
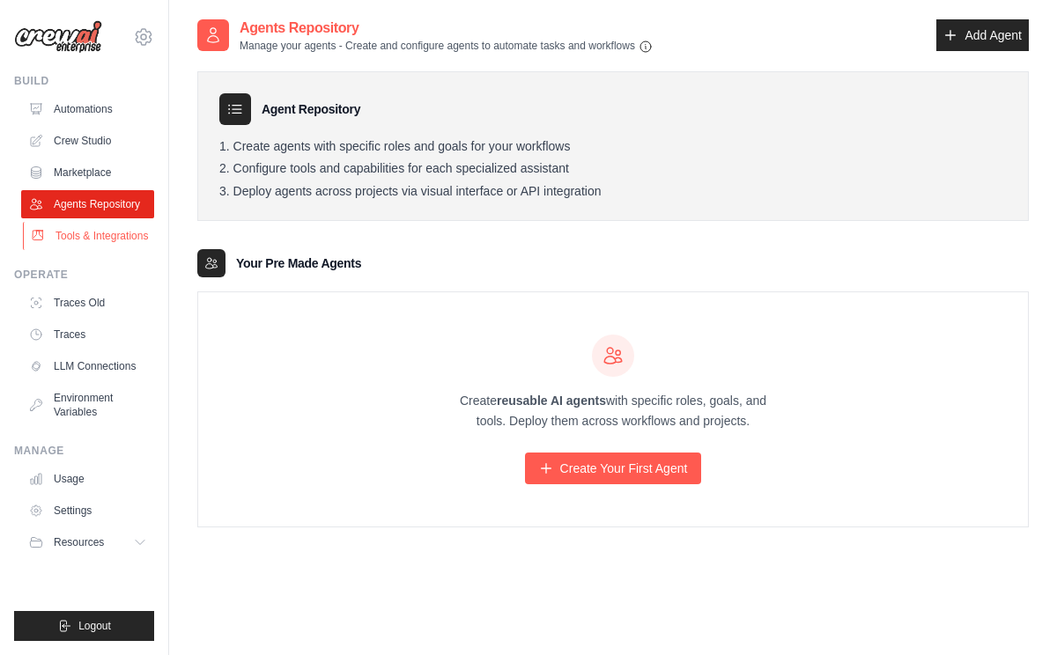
click at [84, 225] on link "Tools & Integrations" at bounding box center [89, 236] width 133 height 28
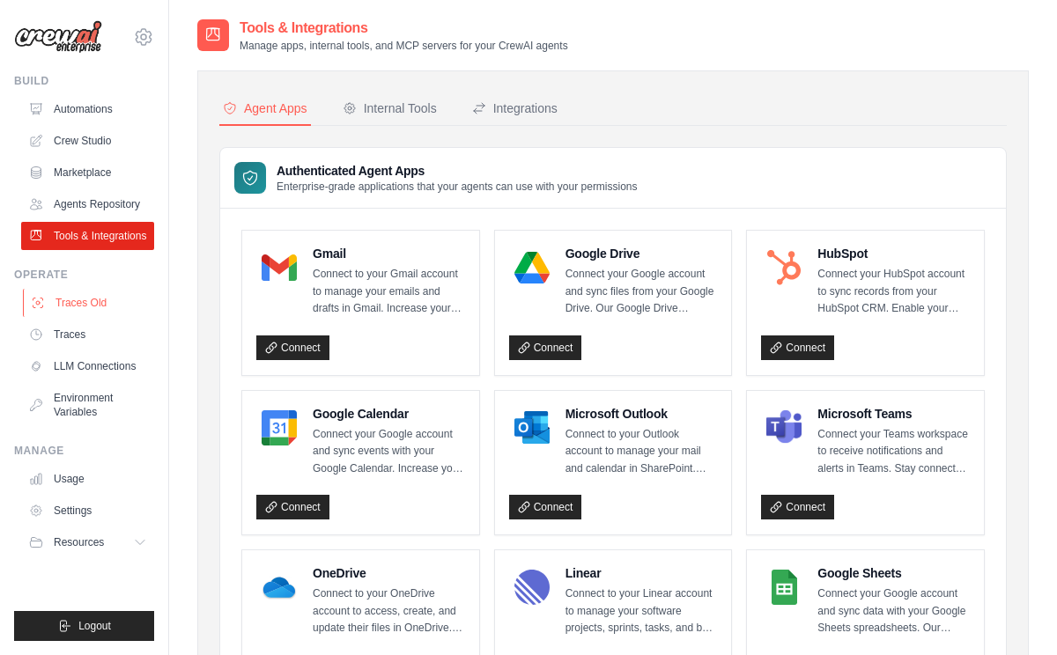
click at [83, 306] on link "Traces Old" at bounding box center [89, 303] width 133 height 28
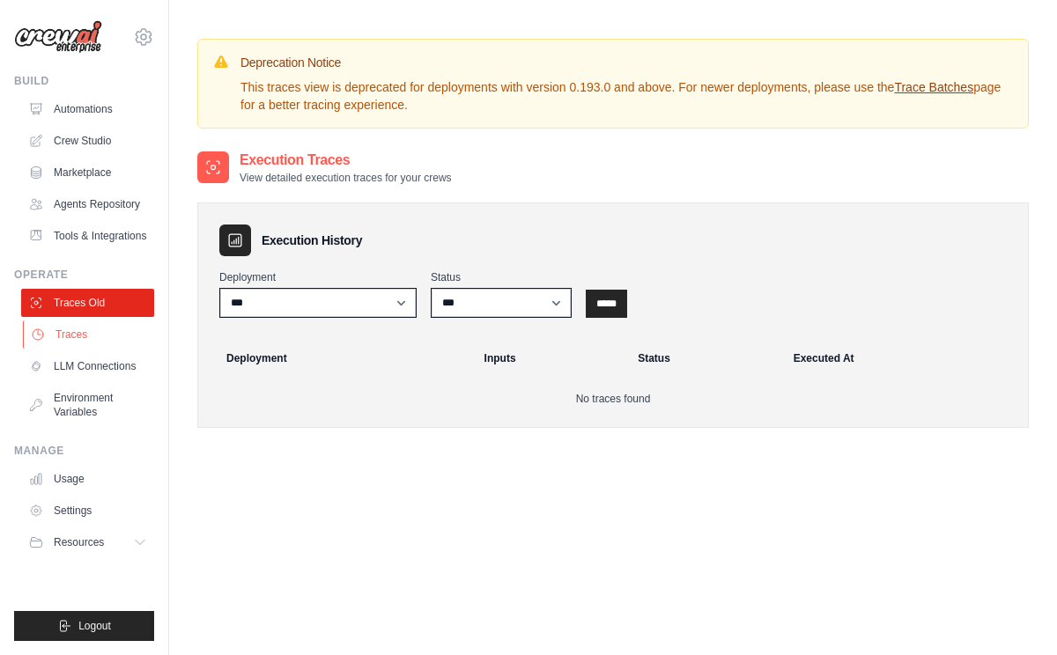
click at [77, 335] on link "Traces" at bounding box center [89, 334] width 133 height 28
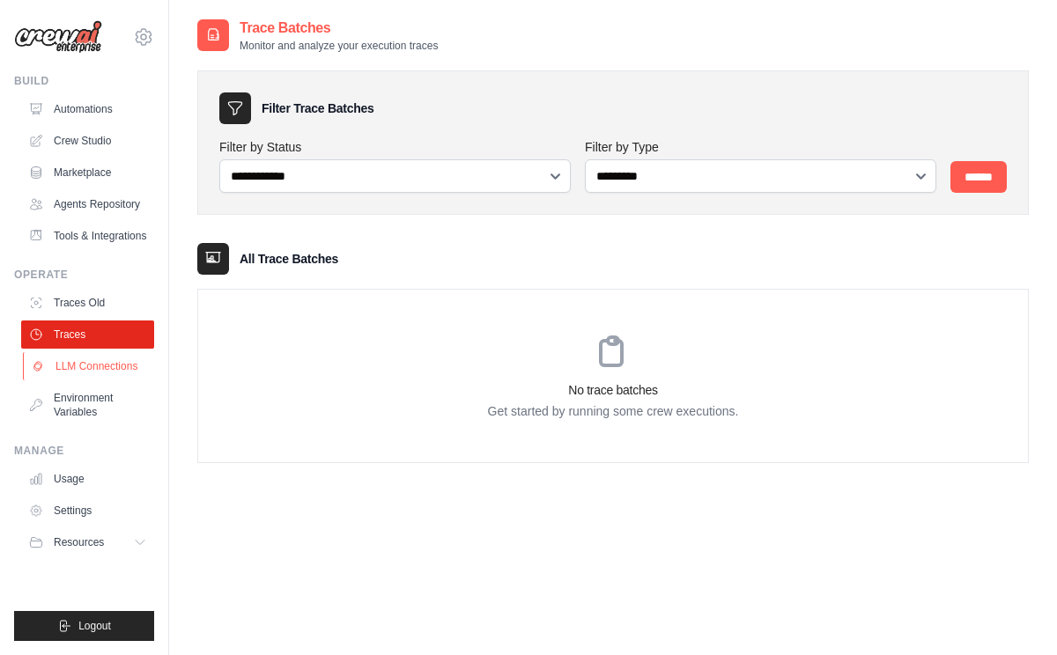
click at [84, 365] on link "LLM Connections" at bounding box center [89, 366] width 133 height 28
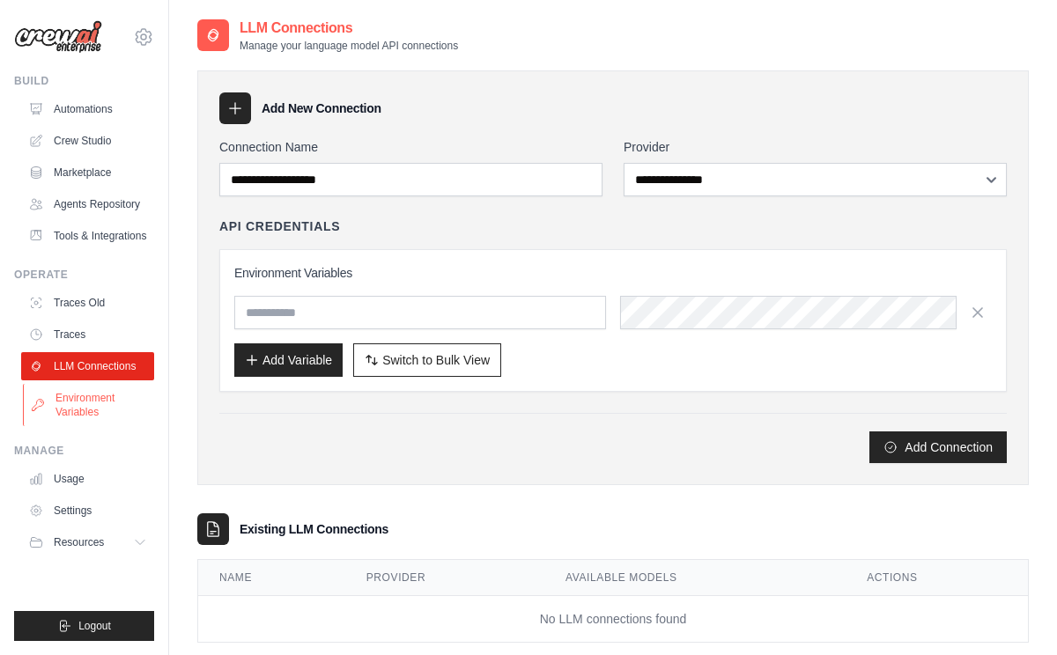
click at [82, 392] on link "Environment Variables" at bounding box center [89, 405] width 133 height 42
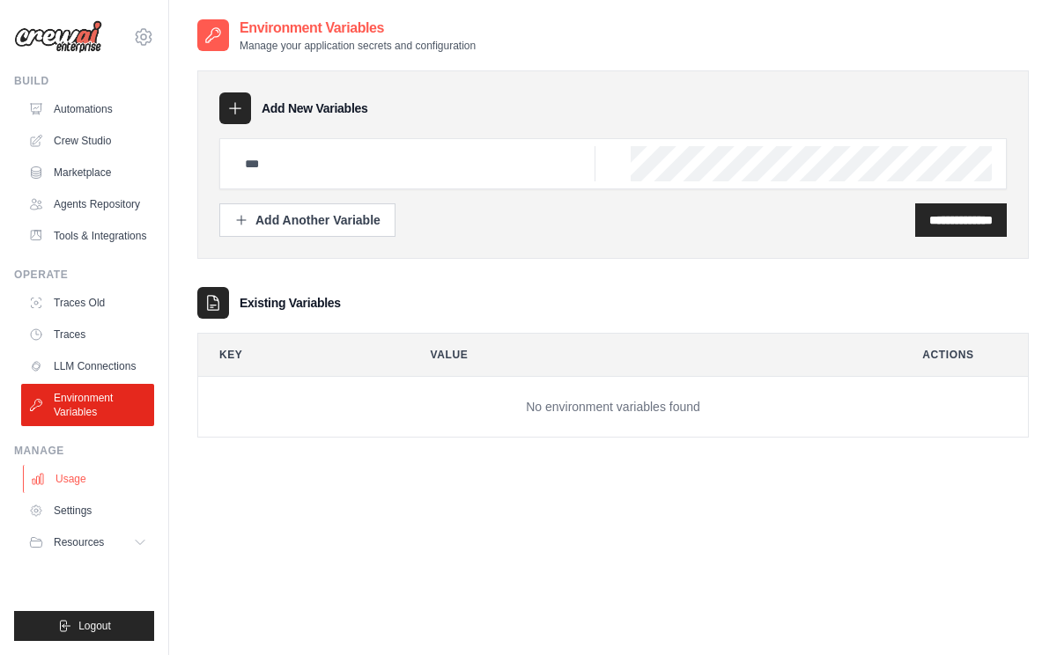
click at [71, 477] on link "Usage" at bounding box center [89, 479] width 133 height 28
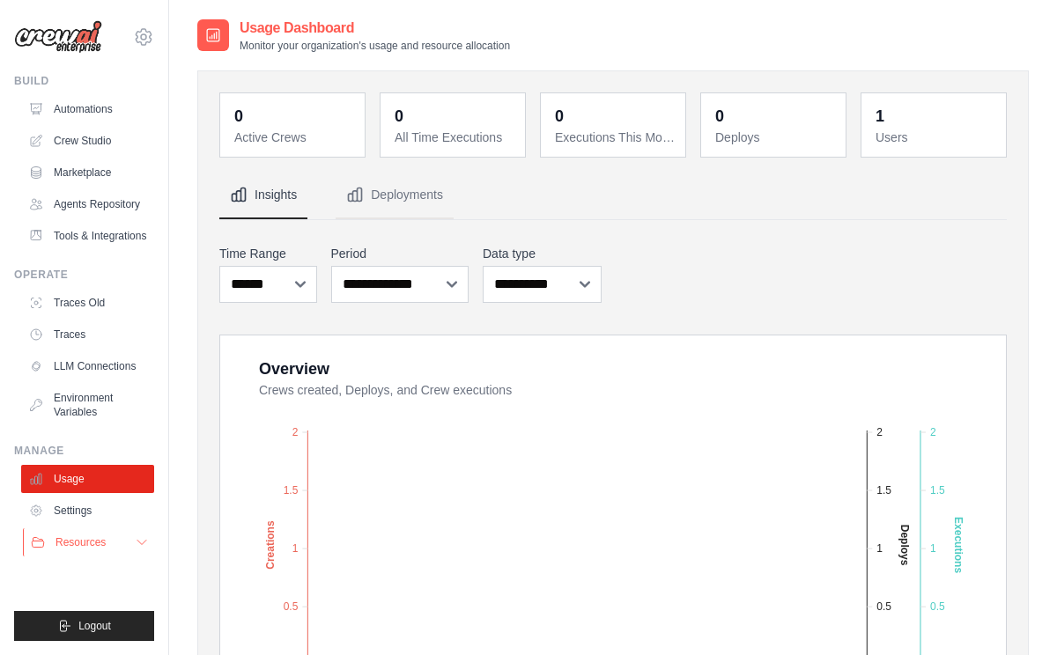
click at [76, 530] on button "Resources" at bounding box center [89, 542] width 133 height 28
click at [75, 496] on ul "Usage Settings Resources Documentation Blog" at bounding box center [87, 567] width 133 height 204
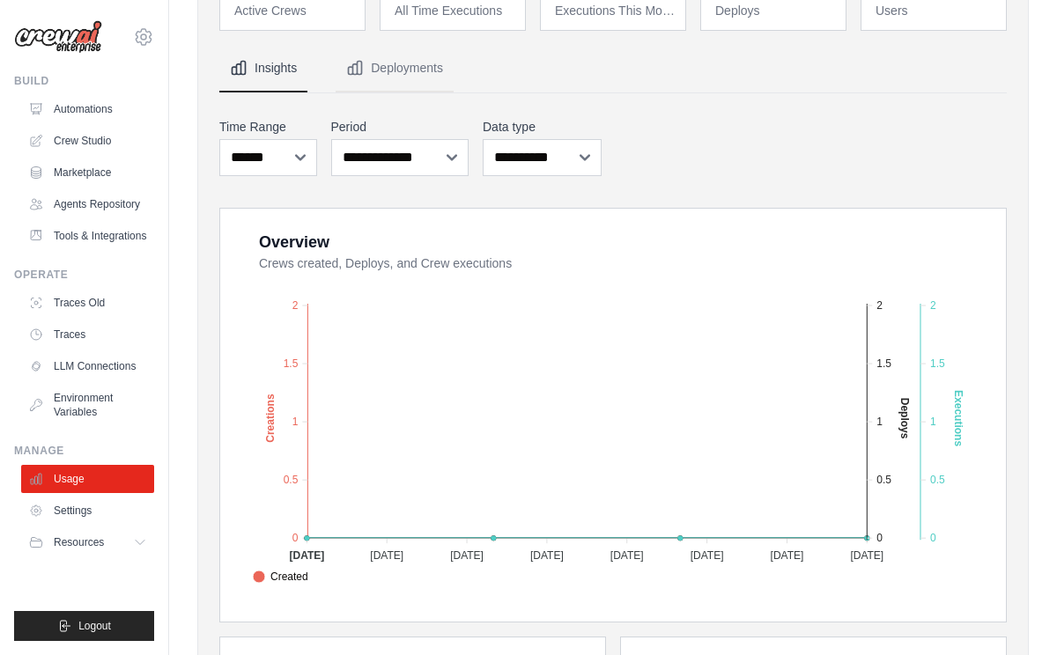
scroll to position [247, 0]
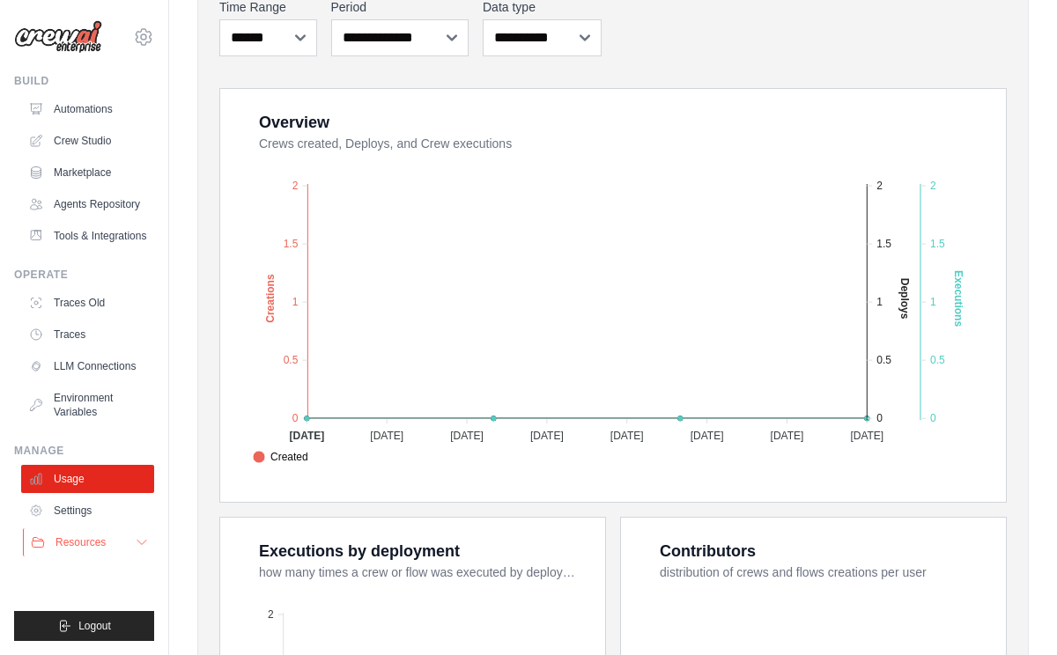
click at [131, 540] on button "Resources" at bounding box center [89, 542] width 133 height 28
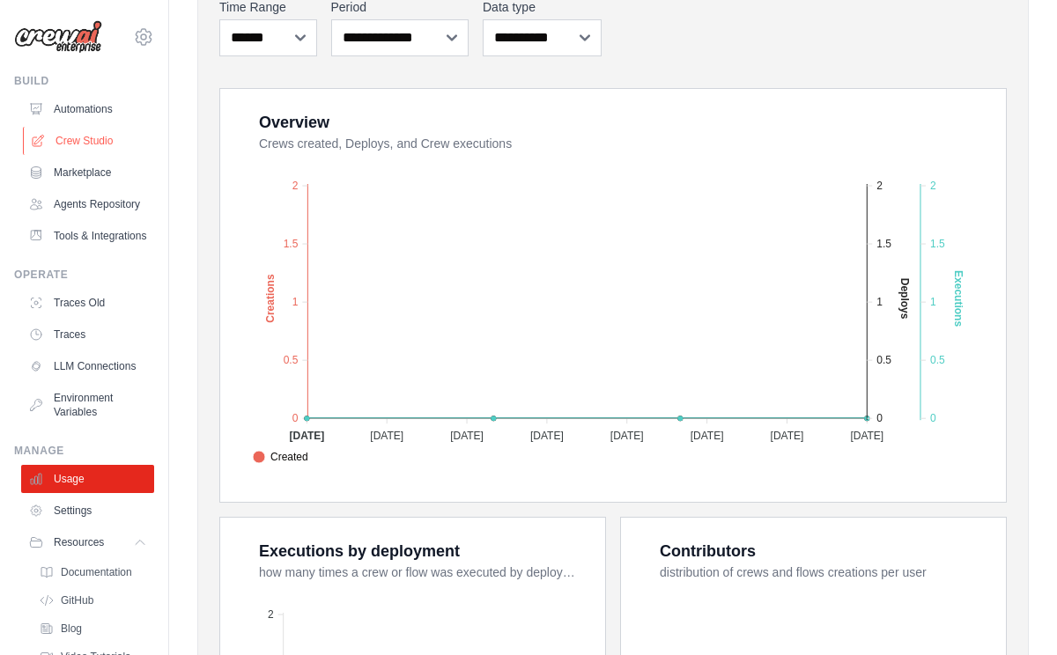
click at [82, 154] on link "Crew Studio" at bounding box center [89, 141] width 133 height 28
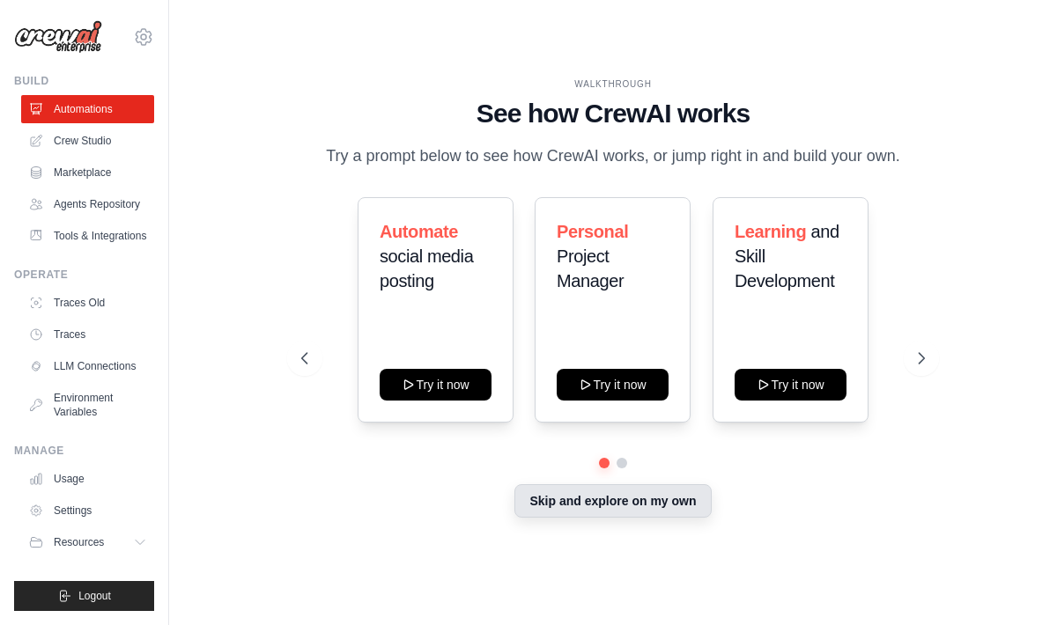
click at [560, 499] on button "Skip and explore on my own" at bounding box center [612, 500] width 196 height 33
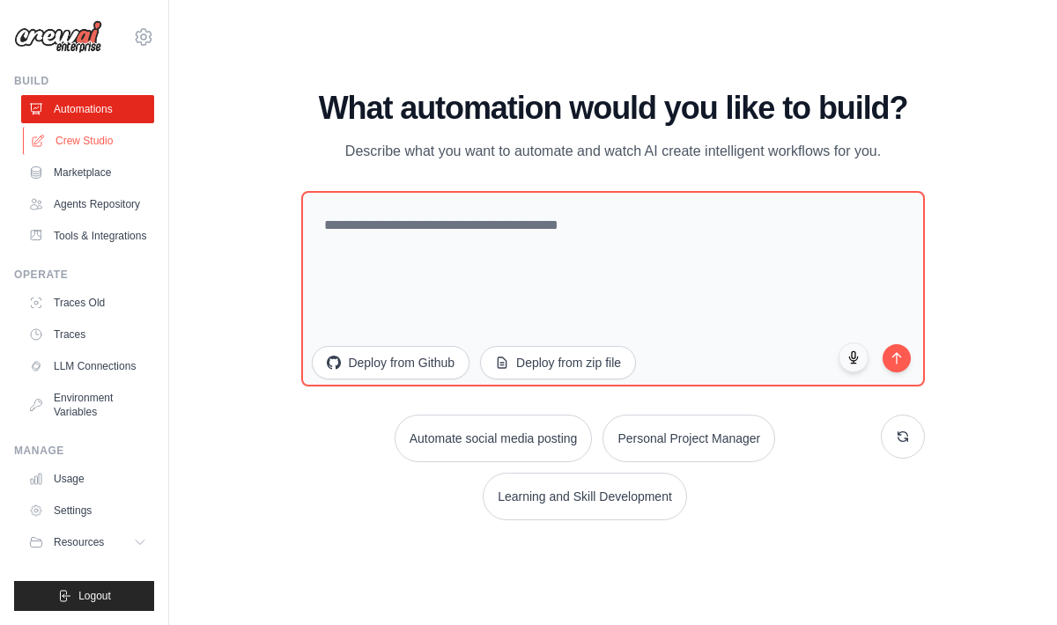
click at [104, 137] on link "Crew Studio" at bounding box center [89, 141] width 133 height 28
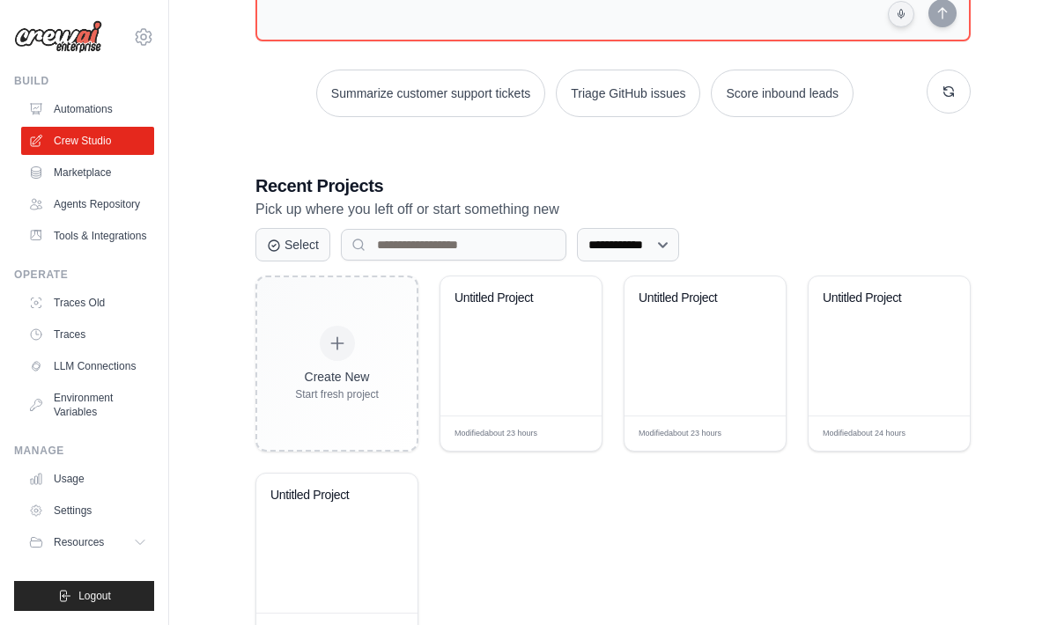
scroll to position [281, 0]
